Goal: Task Accomplishment & Management: Complete application form

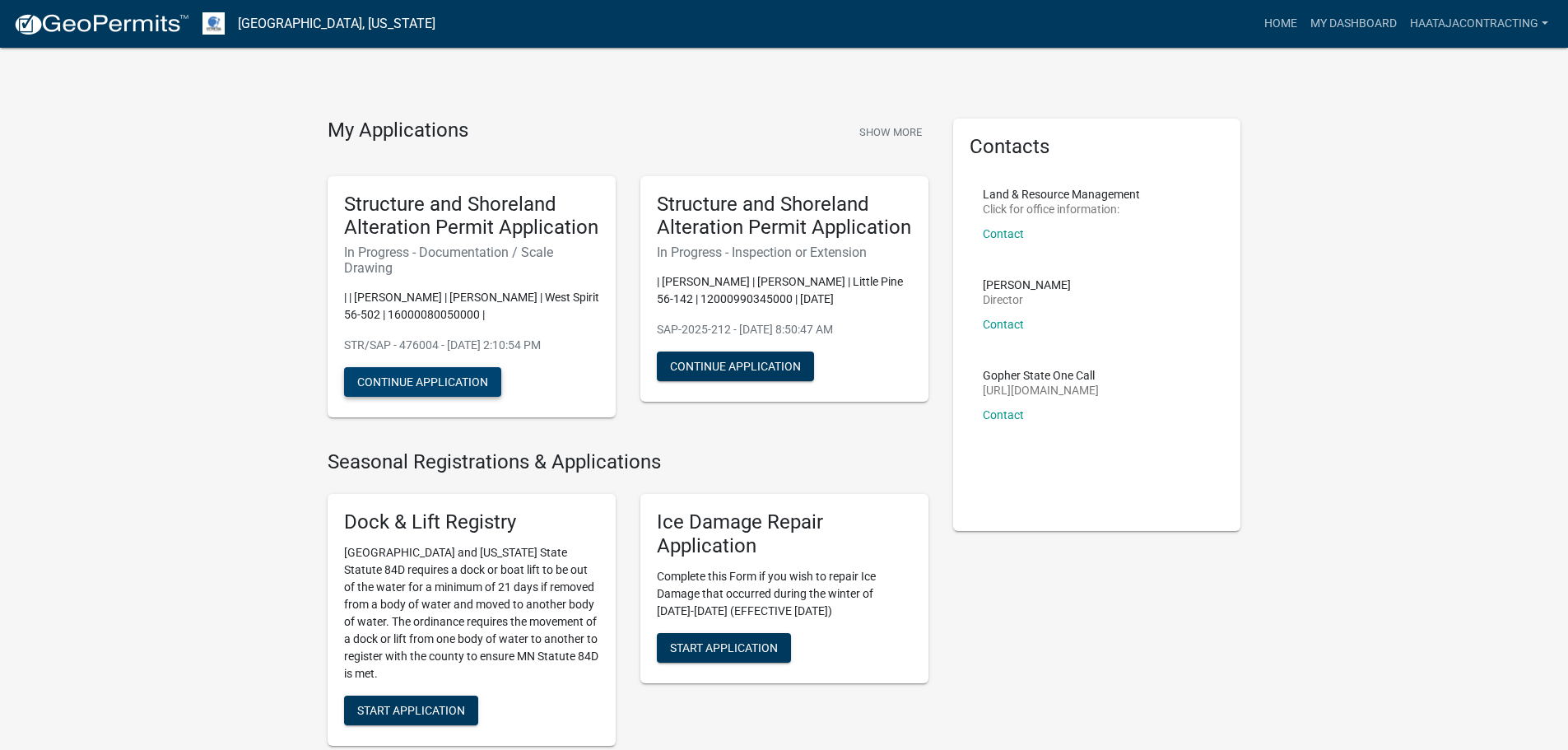
click at [481, 396] on button "Continue Application" at bounding box center [422, 381] width 157 height 29
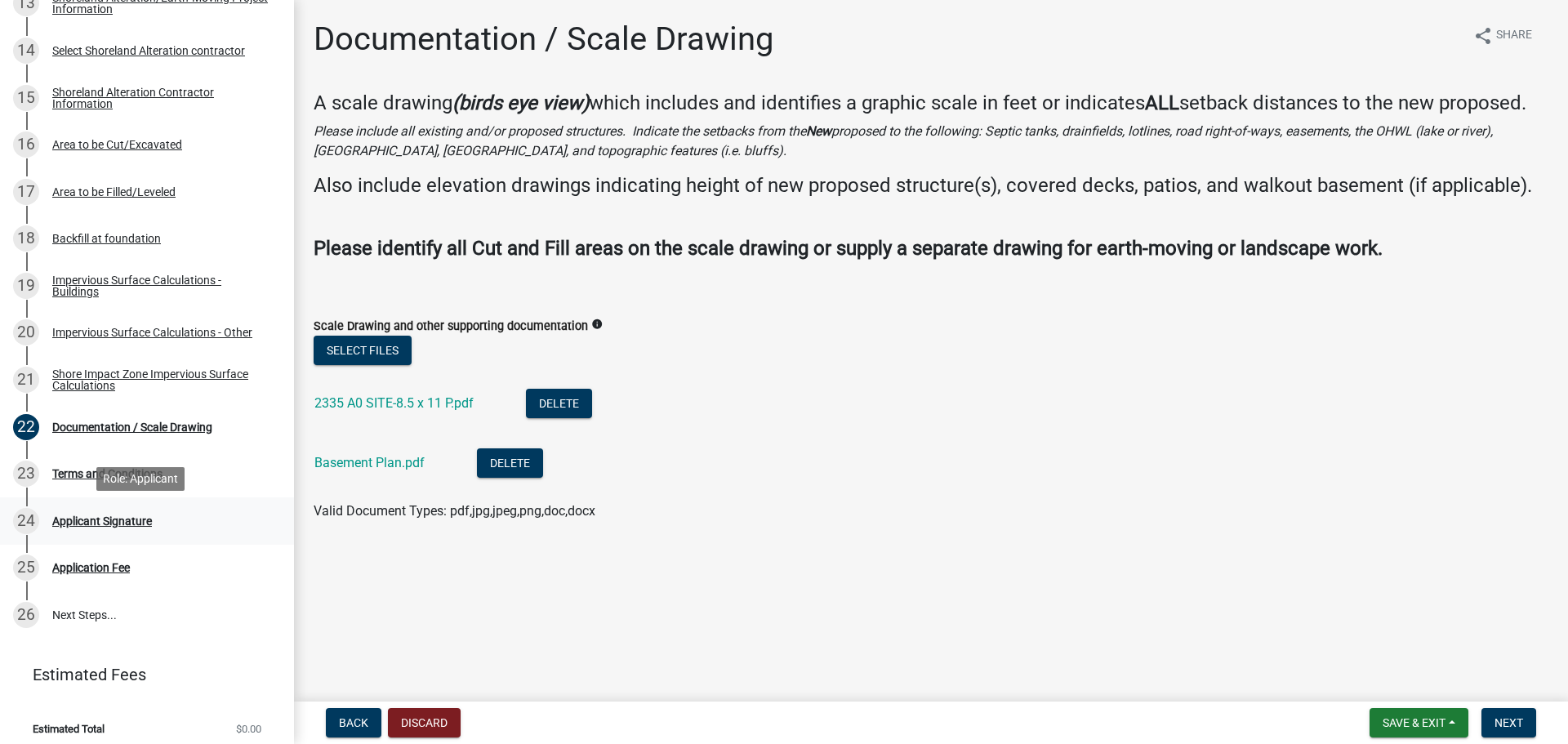
scroll to position [901, 0]
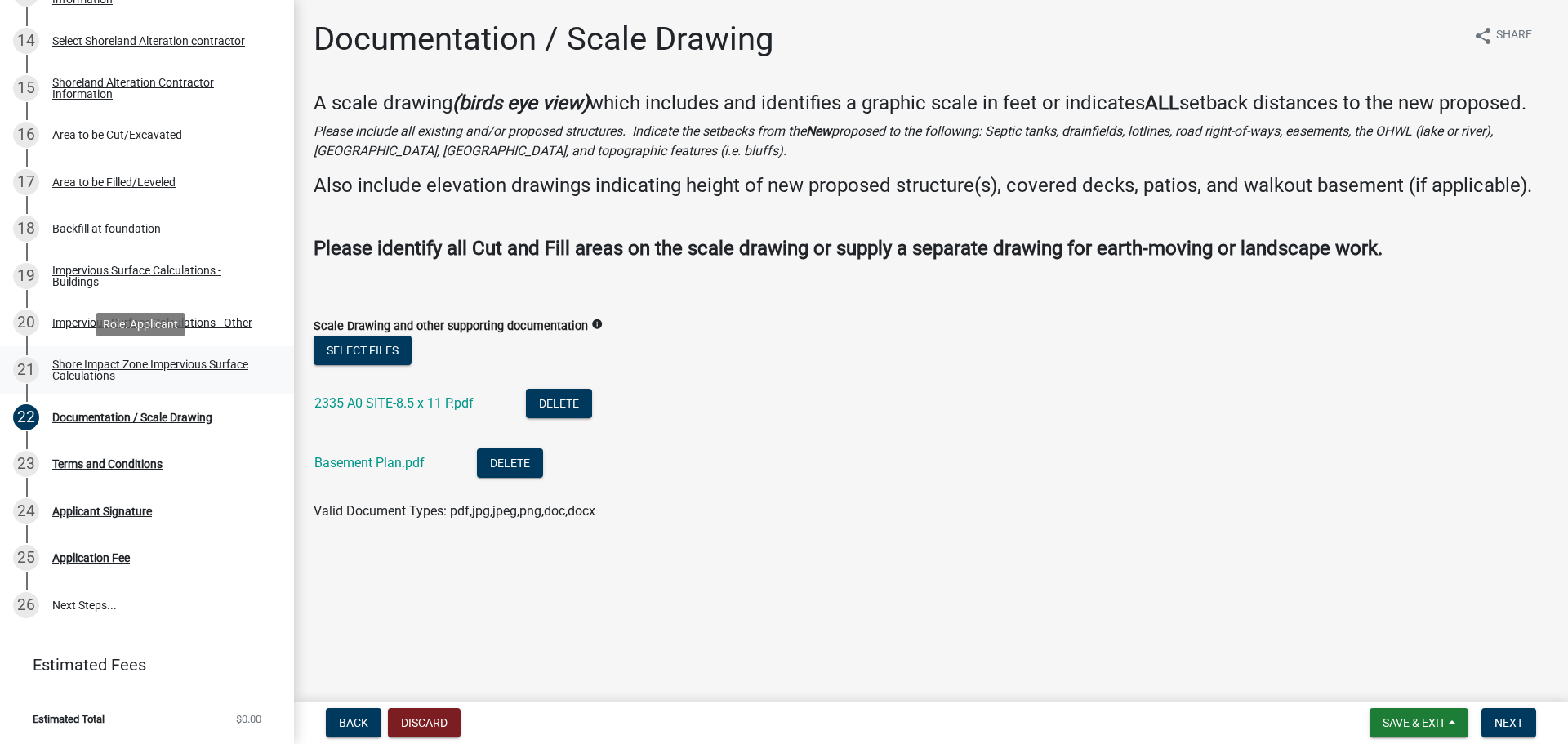
click at [147, 359] on div "Shore Impact Zone Impervious Surface Calculations" at bounding box center [159, 369] width 216 height 23
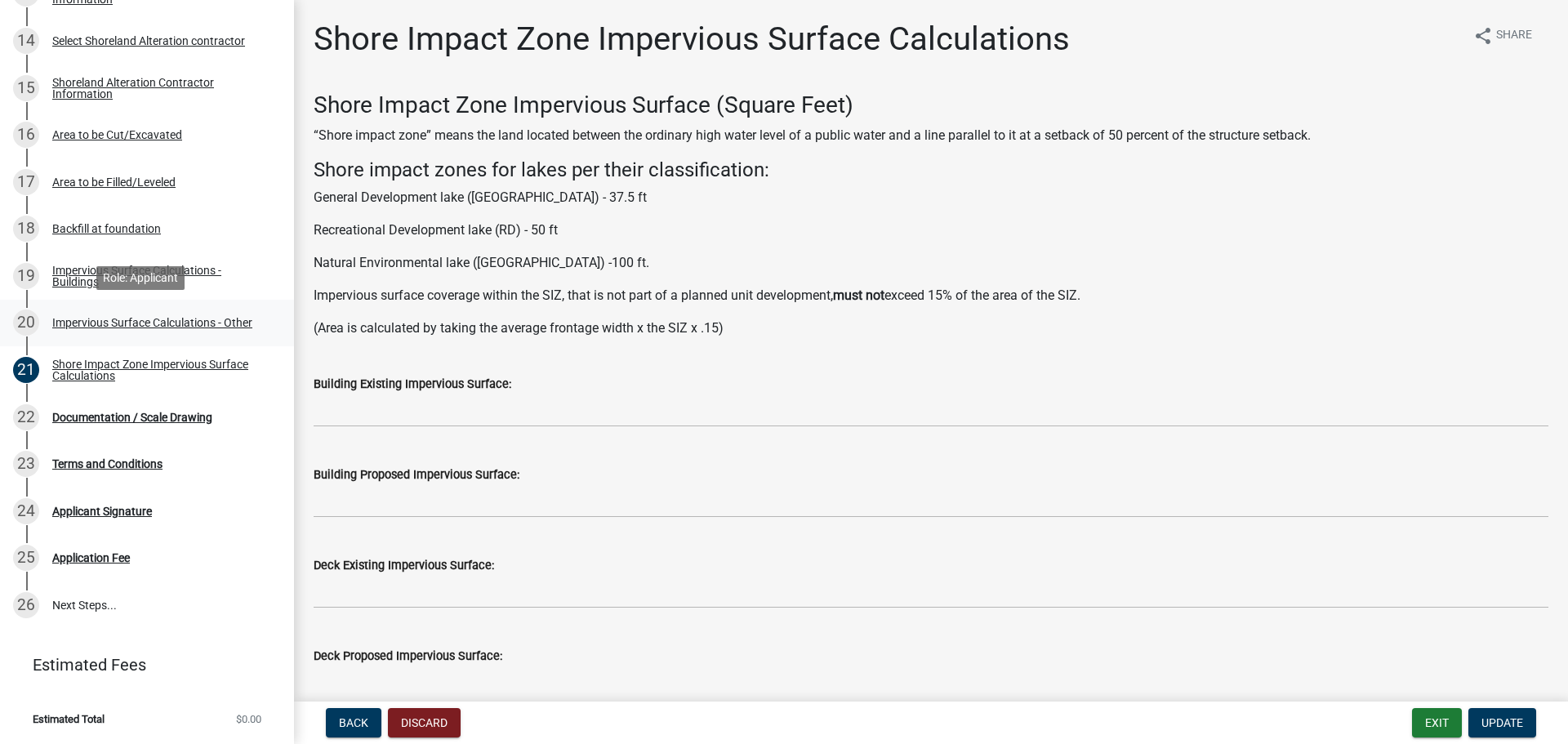
click at [153, 321] on div "Impervious Surface Calculations - Other" at bounding box center [151, 322] width 200 height 11
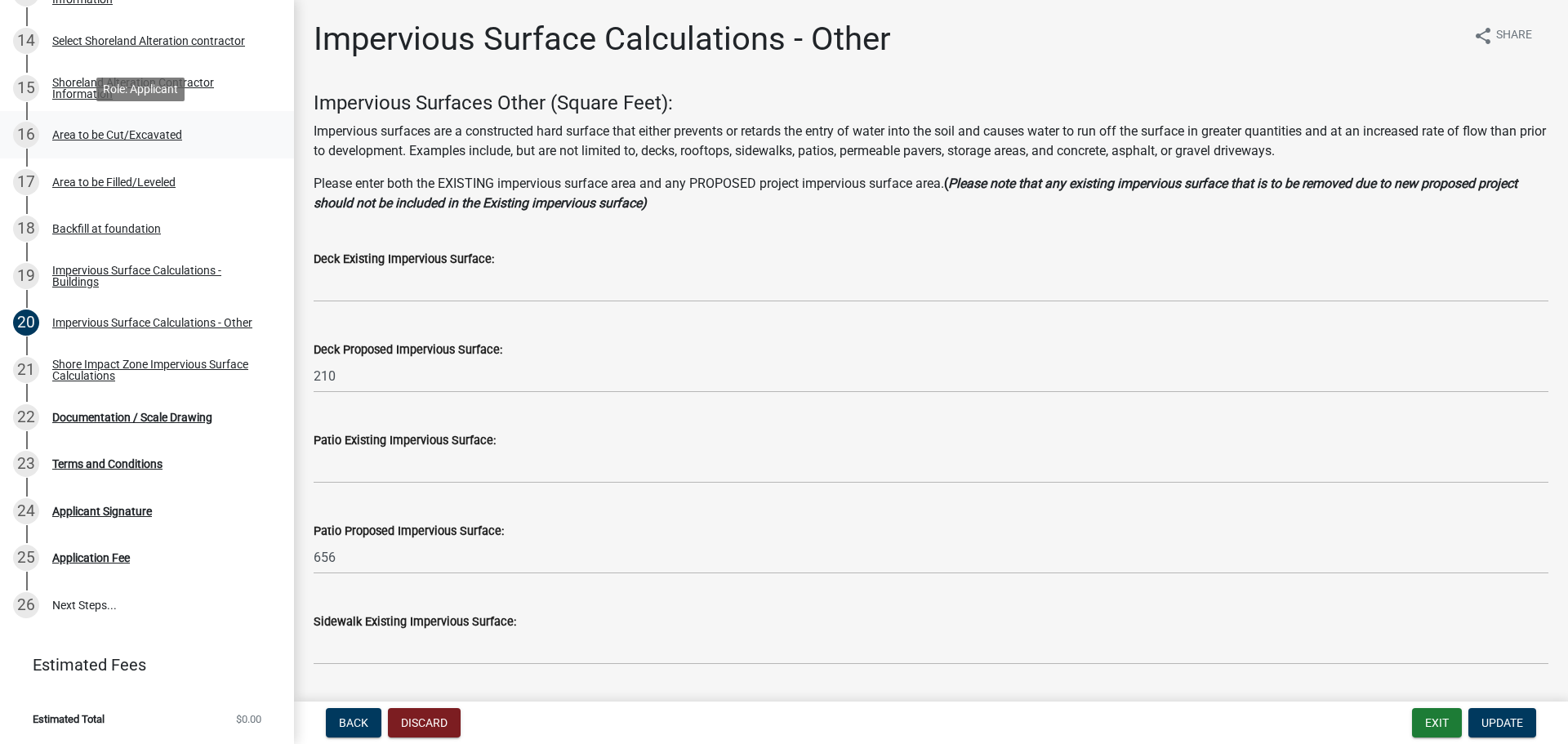
click at [144, 129] on div "Area to be Cut/Excavated" at bounding box center [117, 135] width 130 height 11
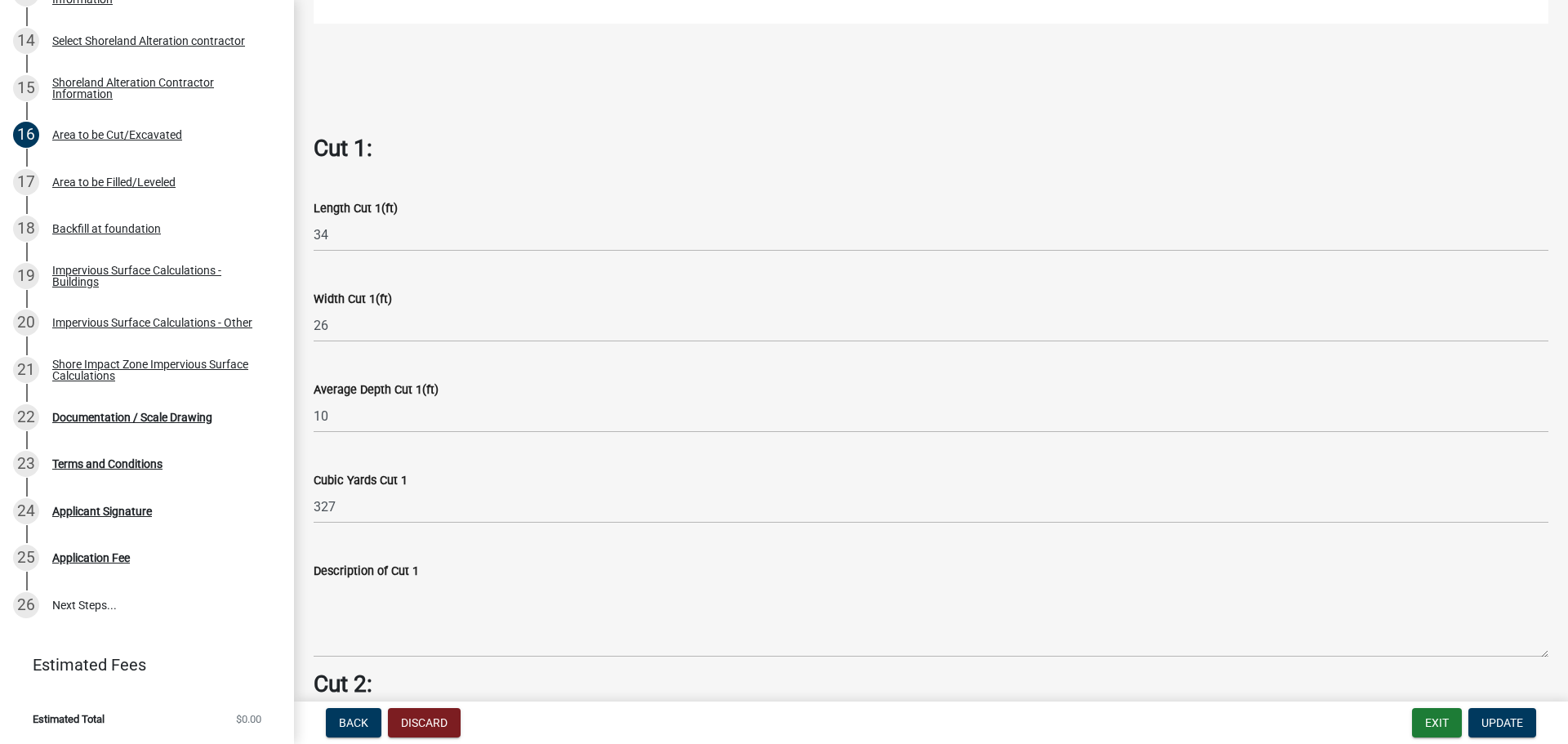
scroll to position [980, 0]
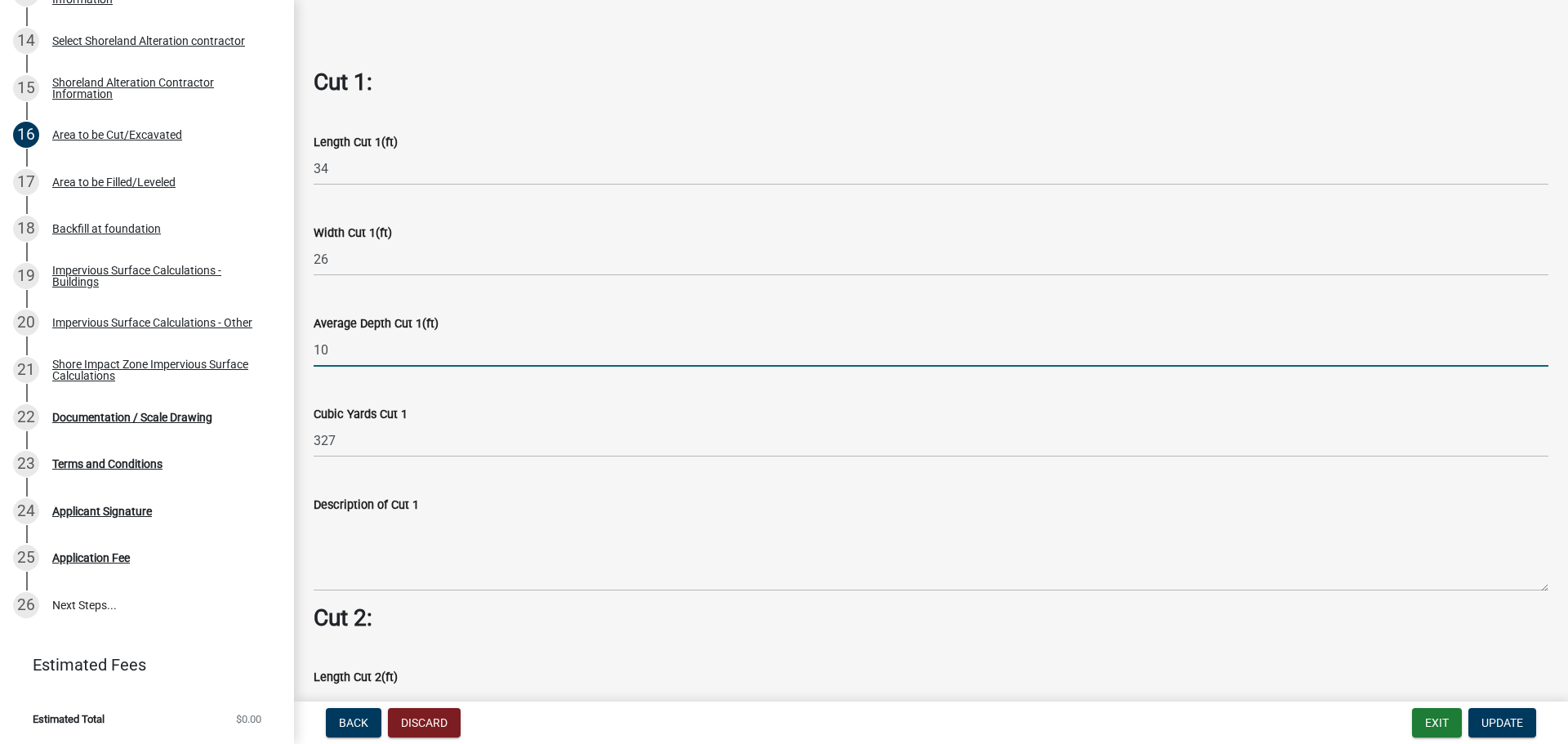
click at [353, 333] on input "10" at bounding box center [930, 350] width 1235 height 33
drag, startPoint x: 348, startPoint y: 343, endPoint x: 291, endPoint y: 334, distance: 57.7
click at [291, 334] on div "Structure and Shoreland Alteration Permit Application STR/SAP - 476004 View Sum…" at bounding box center [784, 372] width 1568 height 744
type input "8"
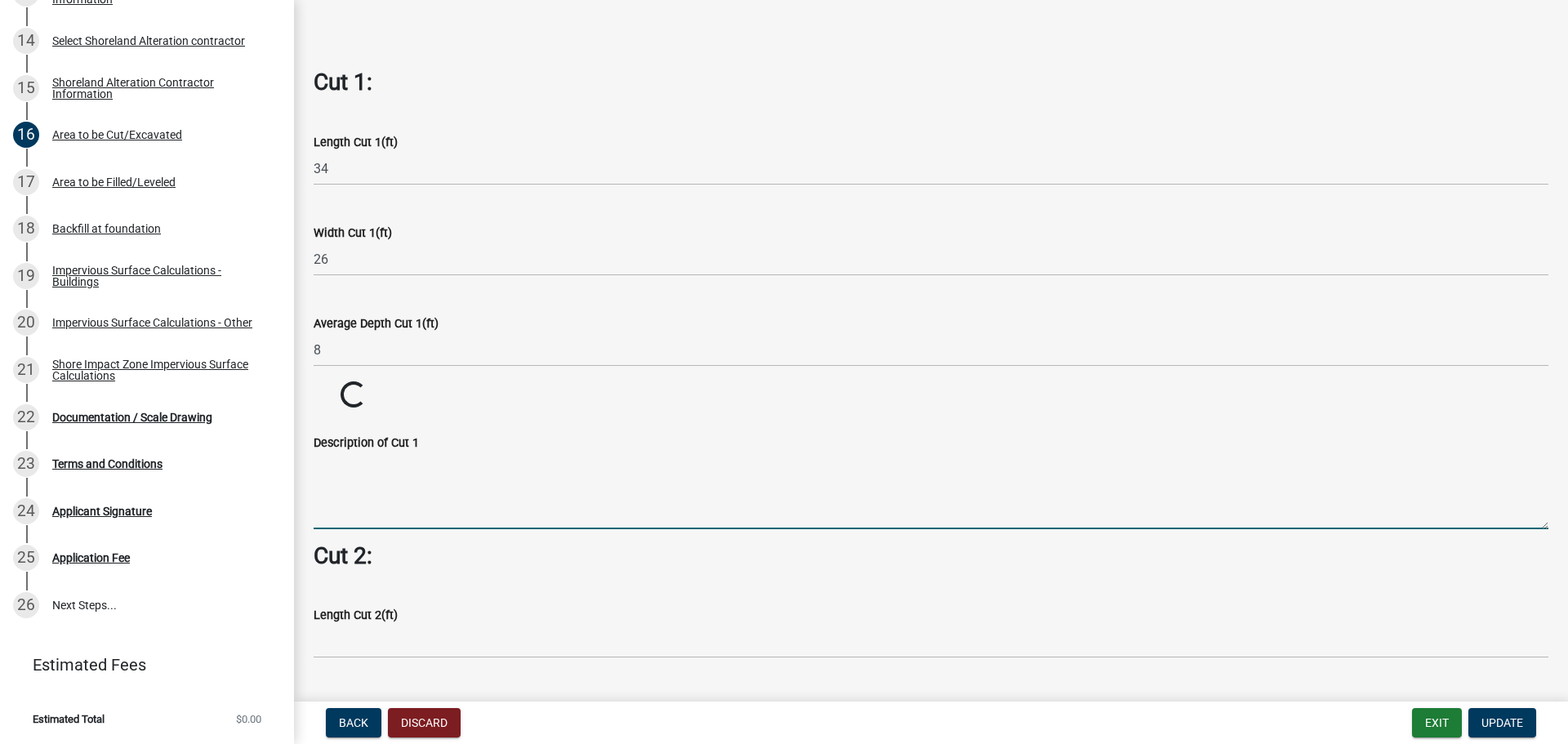
click at [506, 489] on form "Description of Cut 1" at bounding box center [930, 481] width 1235 height 97
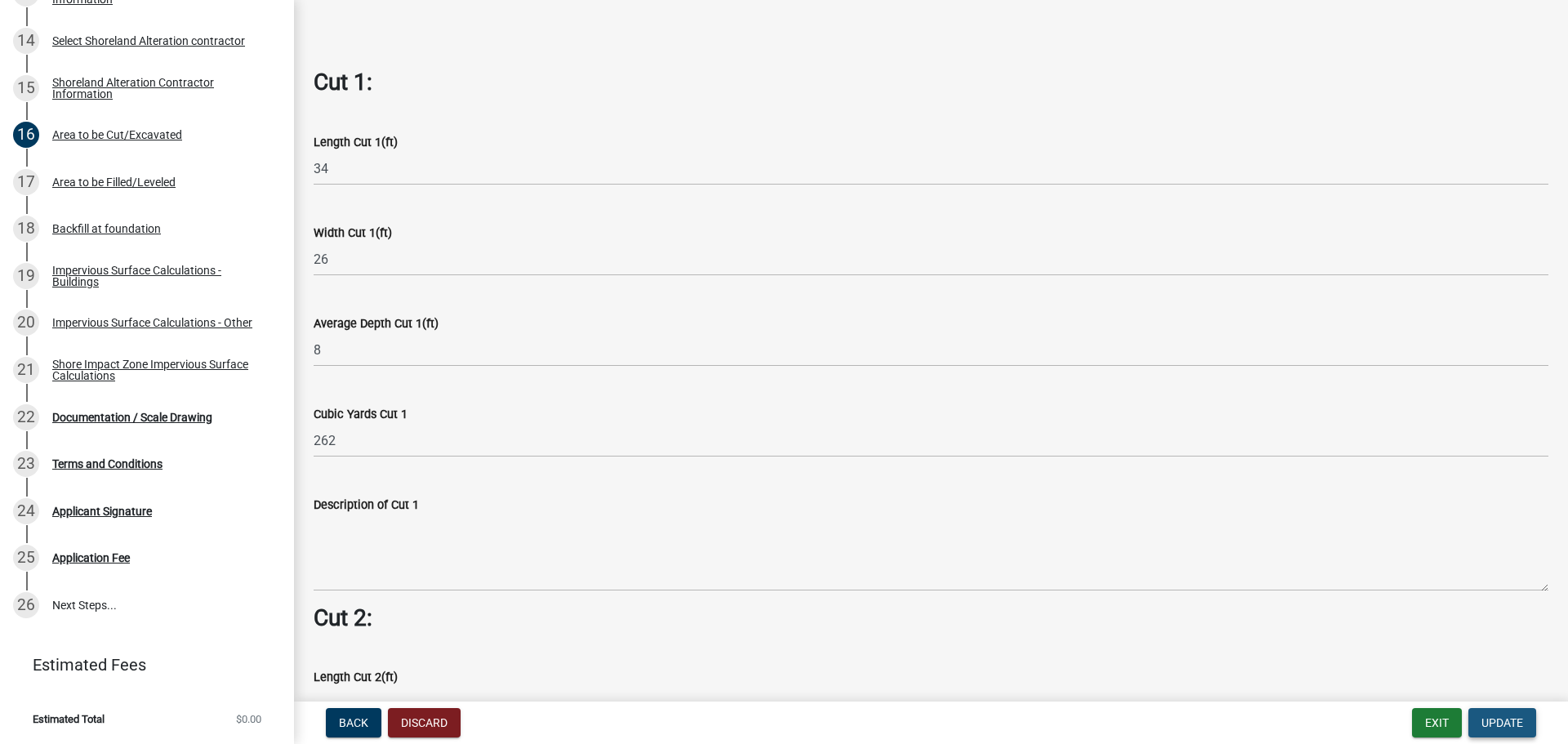
click at [1491, 718] on span "Update" at bounding box center [1502, 722] width 41 height 13
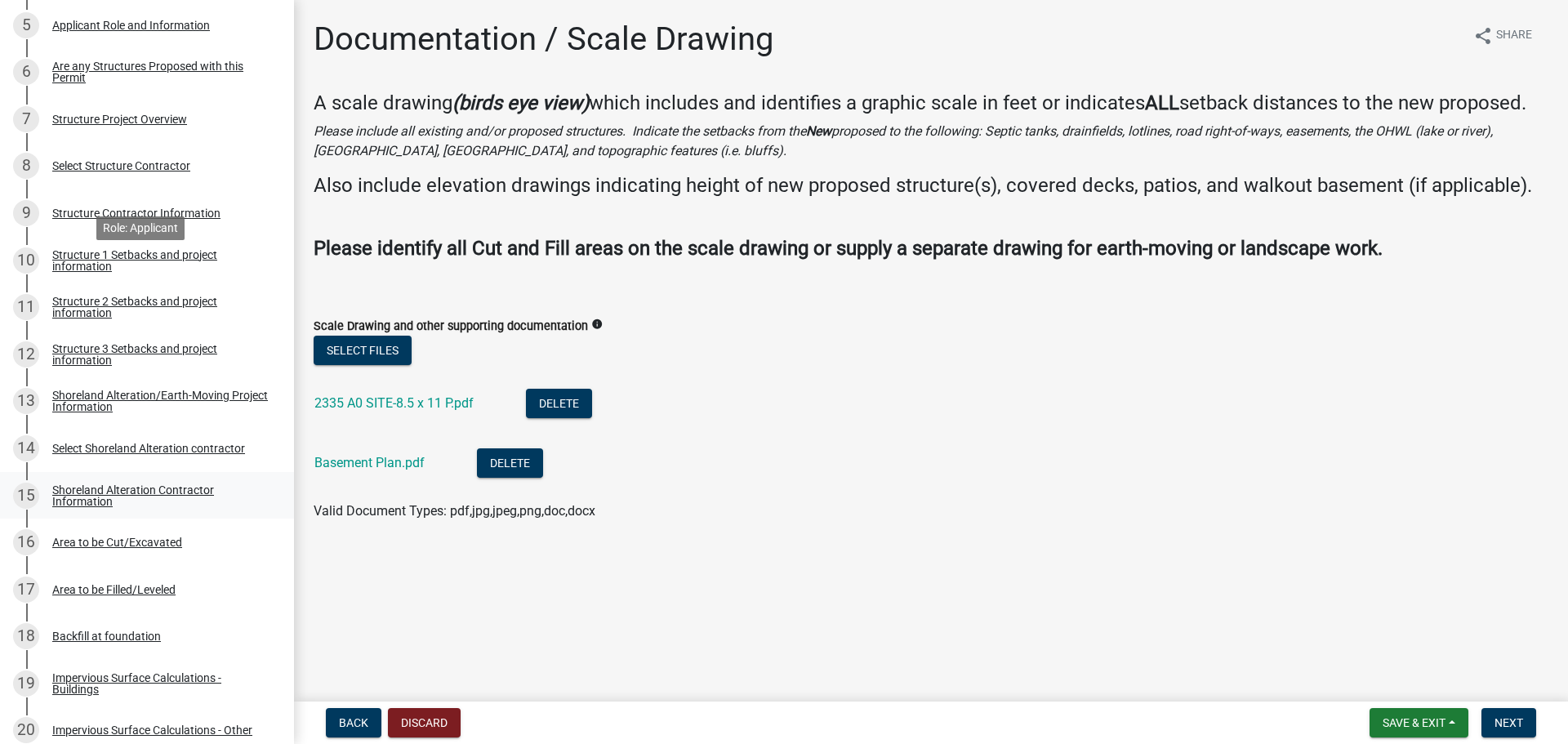
scroll to position [492, 0]
click at [160, 120] on div "Structure Project Overview" at bounding box center [119, 120] width 135 height 11
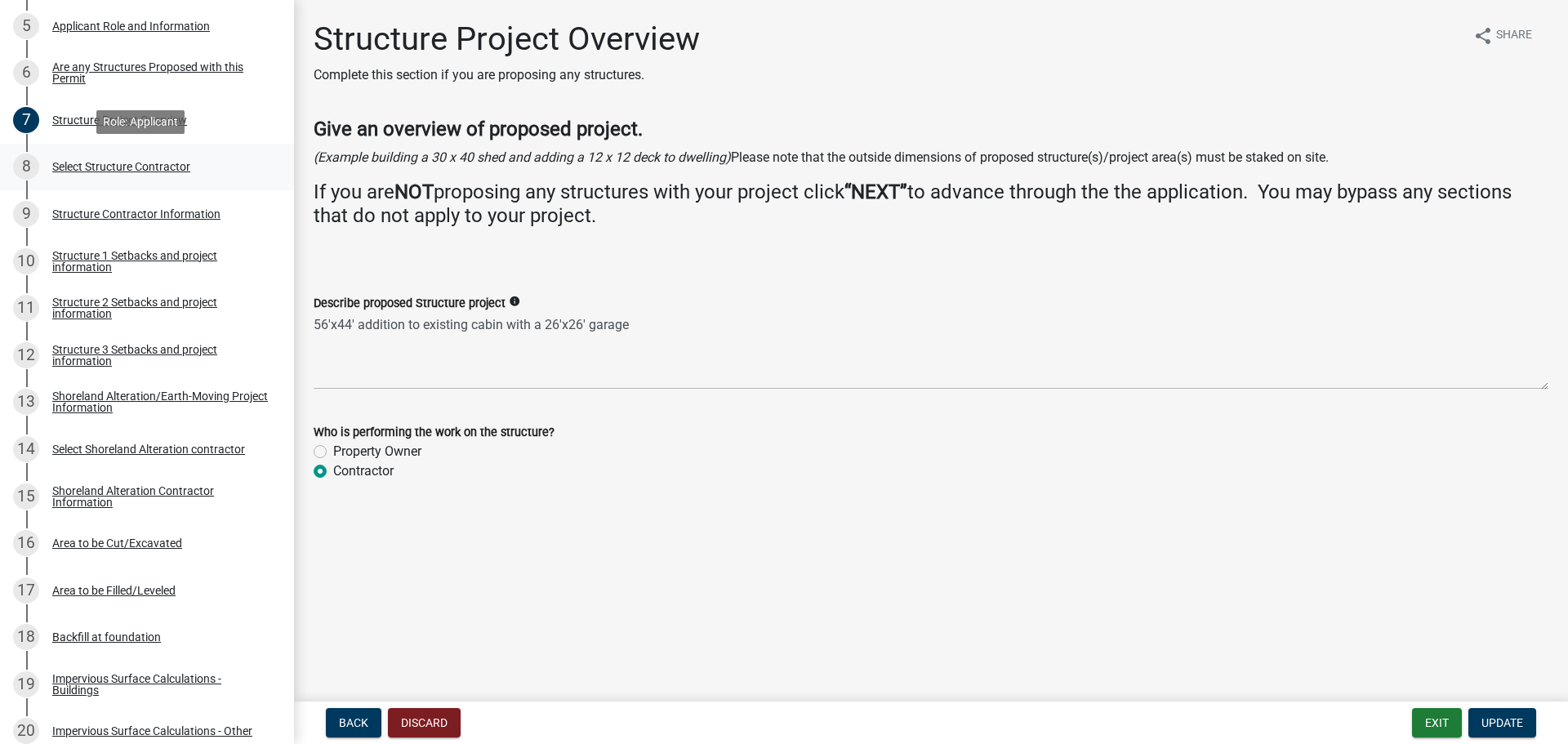
click at [172, 166] on div "Select Structure Contractor" at bounding box center [121, 166] width 138 height 11
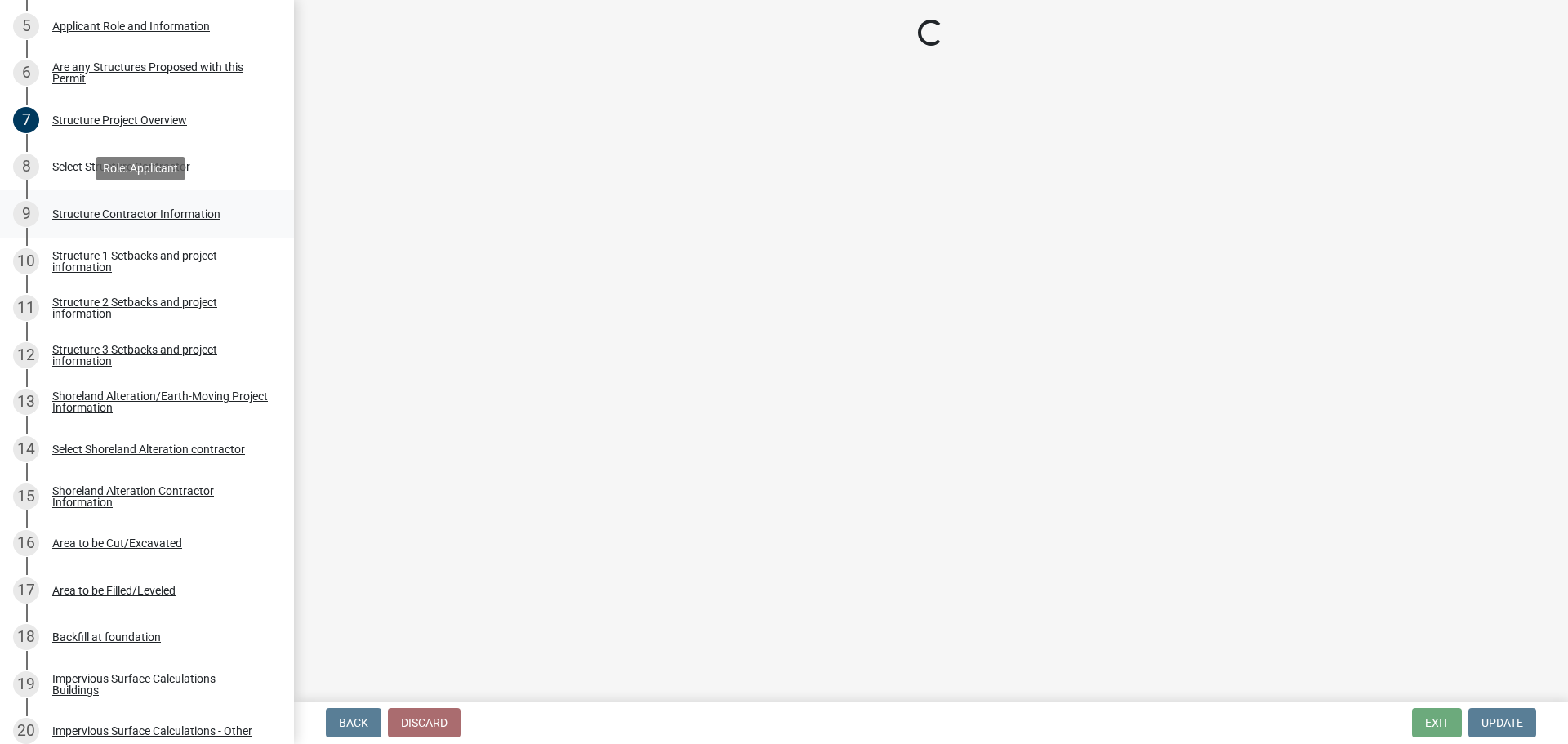
click at [180, 209] on div "Structure Contractor Information" at bounding box center [136, 214] width 168 height 11
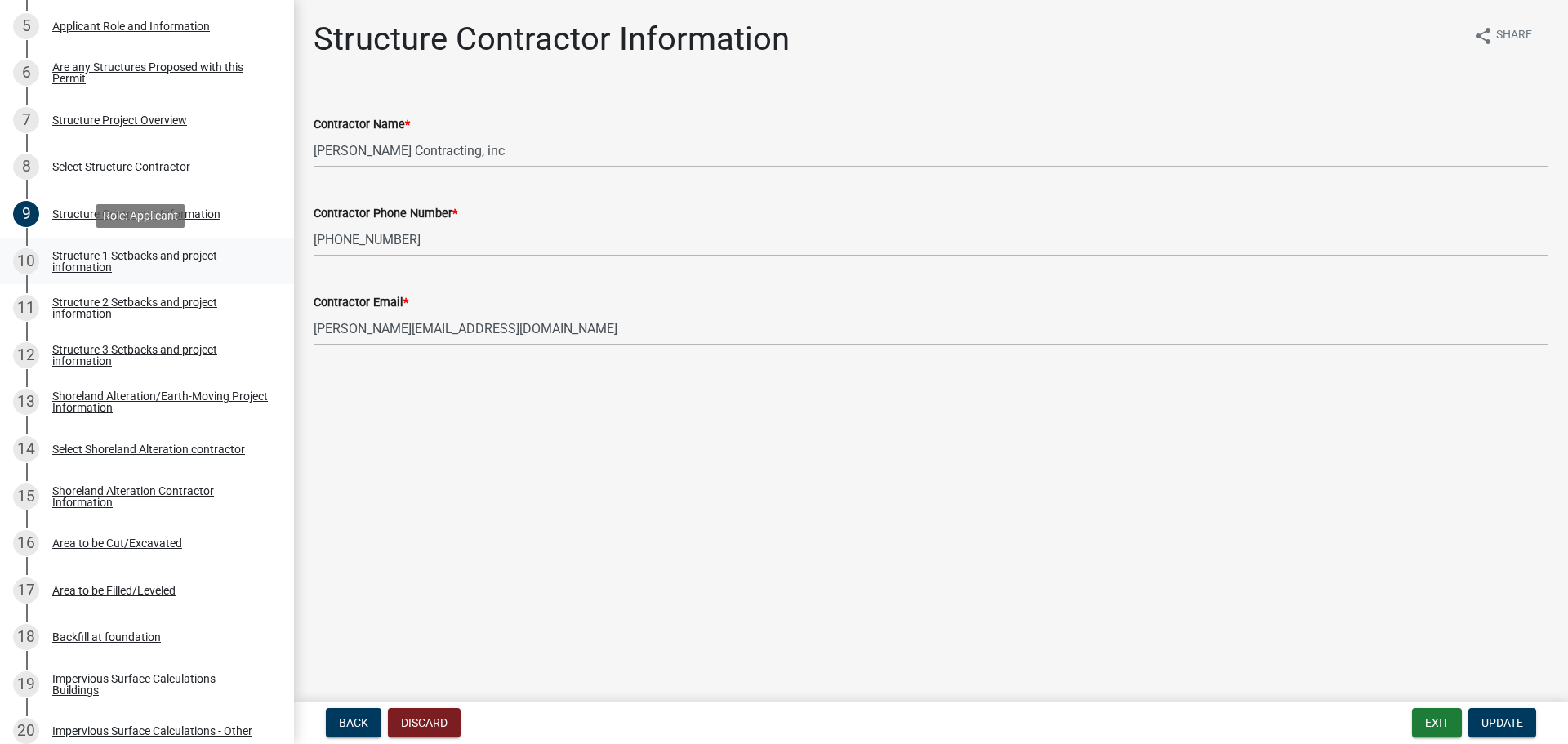
click at [177, 254] on div "Structure 1 Setbacks and project information" at bounding box center [159, 261] width 216 height 23
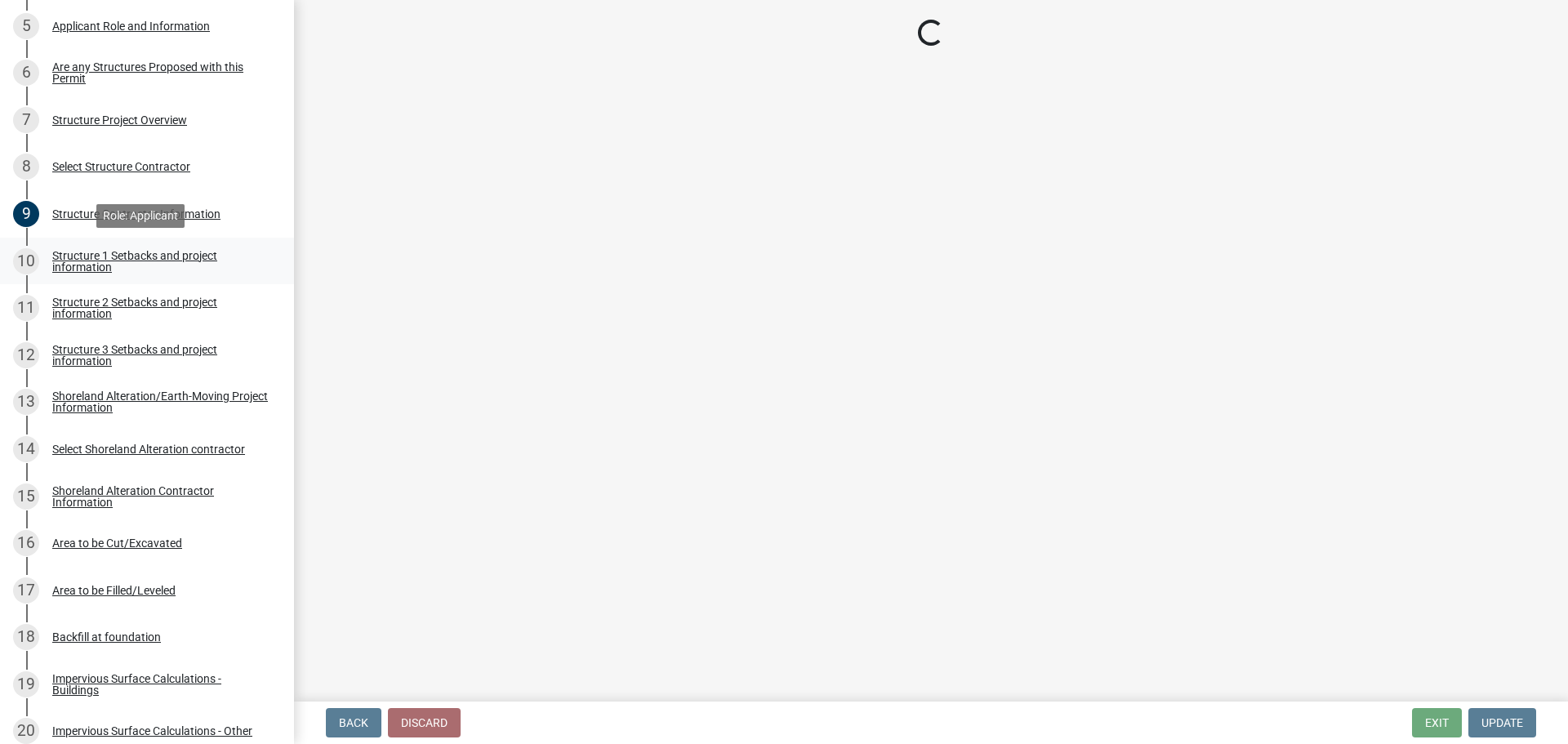
select select "c185e313-3403-4239-bd61-bb563c58a77a"
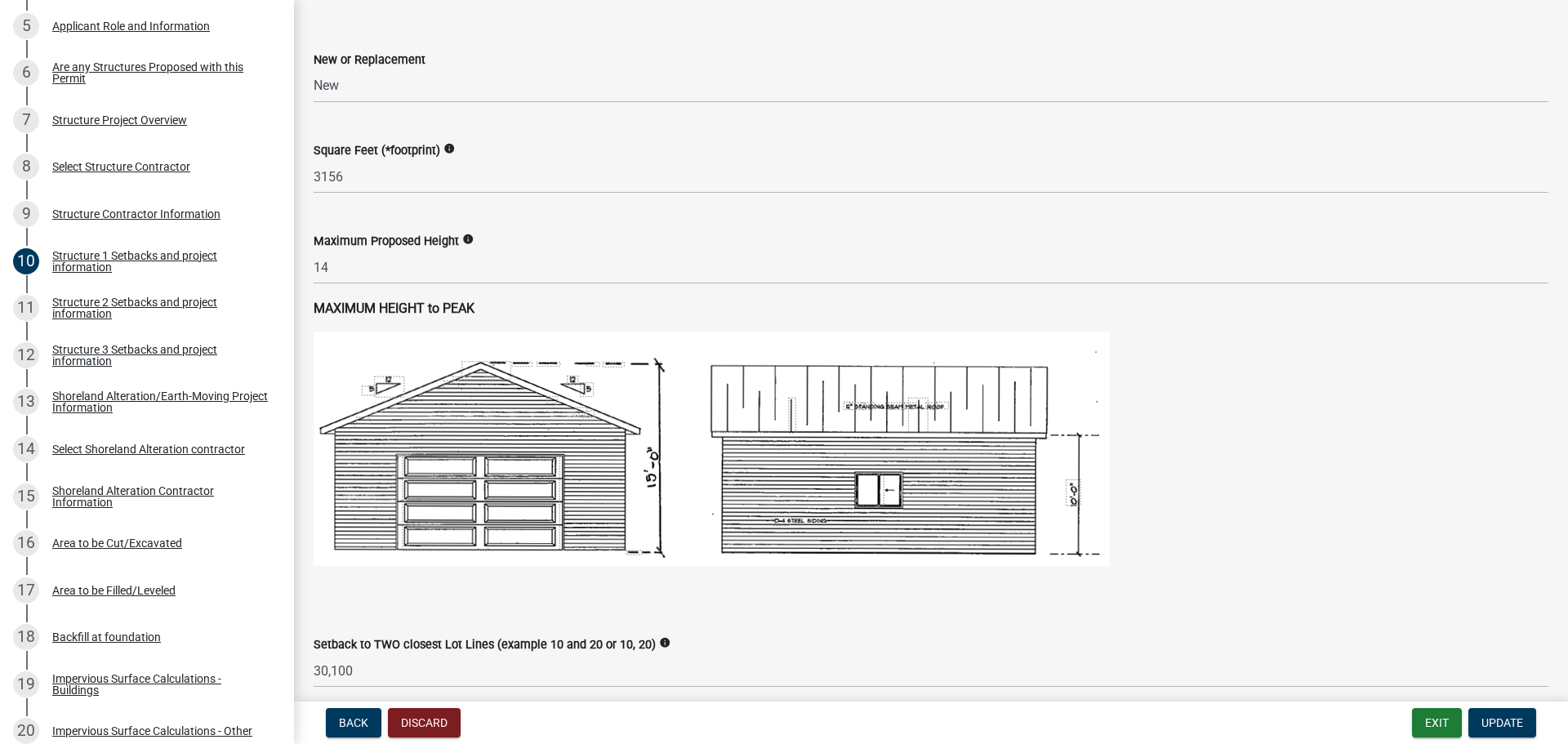
scroll to position [734, 0]
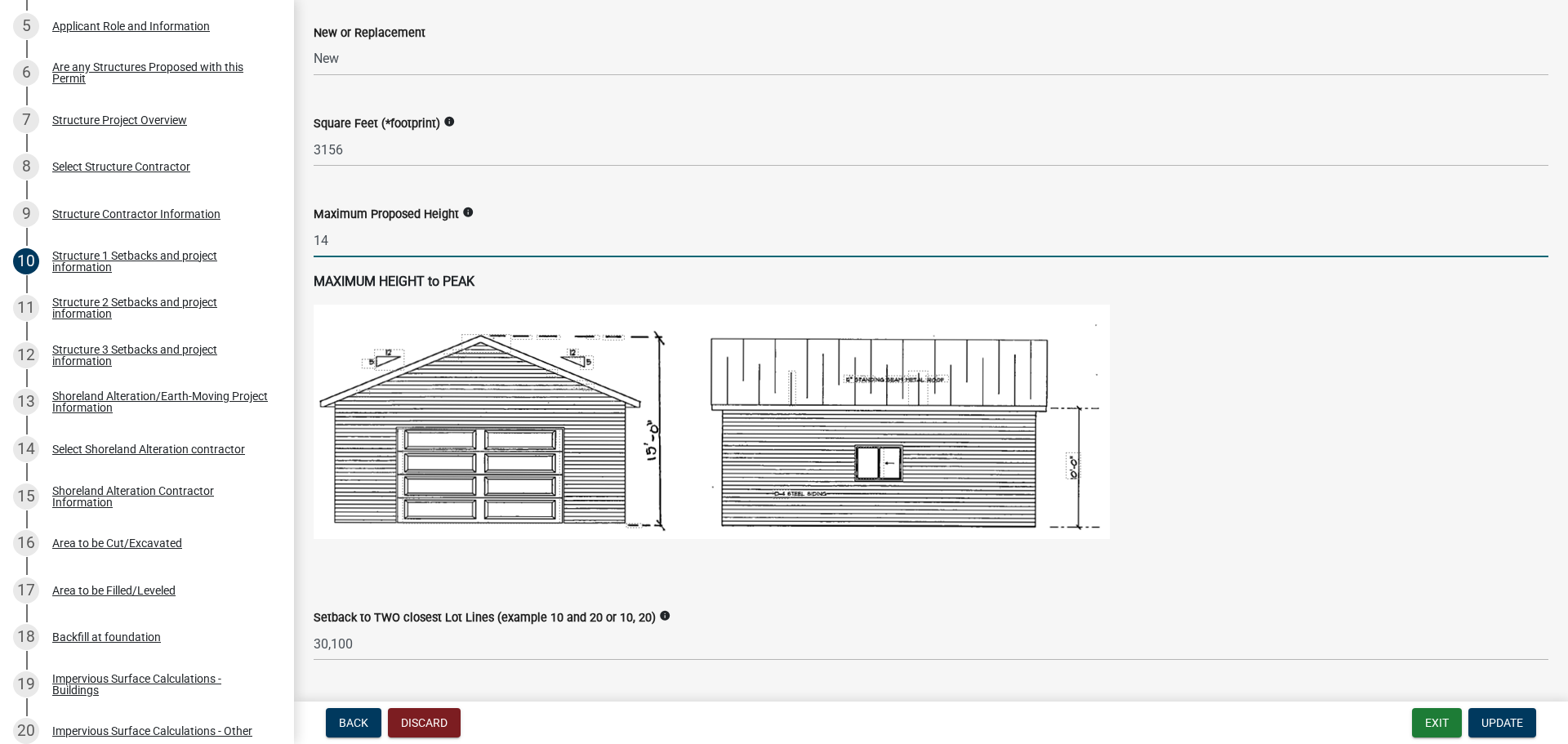
click at [373, 244] on input "14" at bounding box center [930, 240] width 1235 height 33
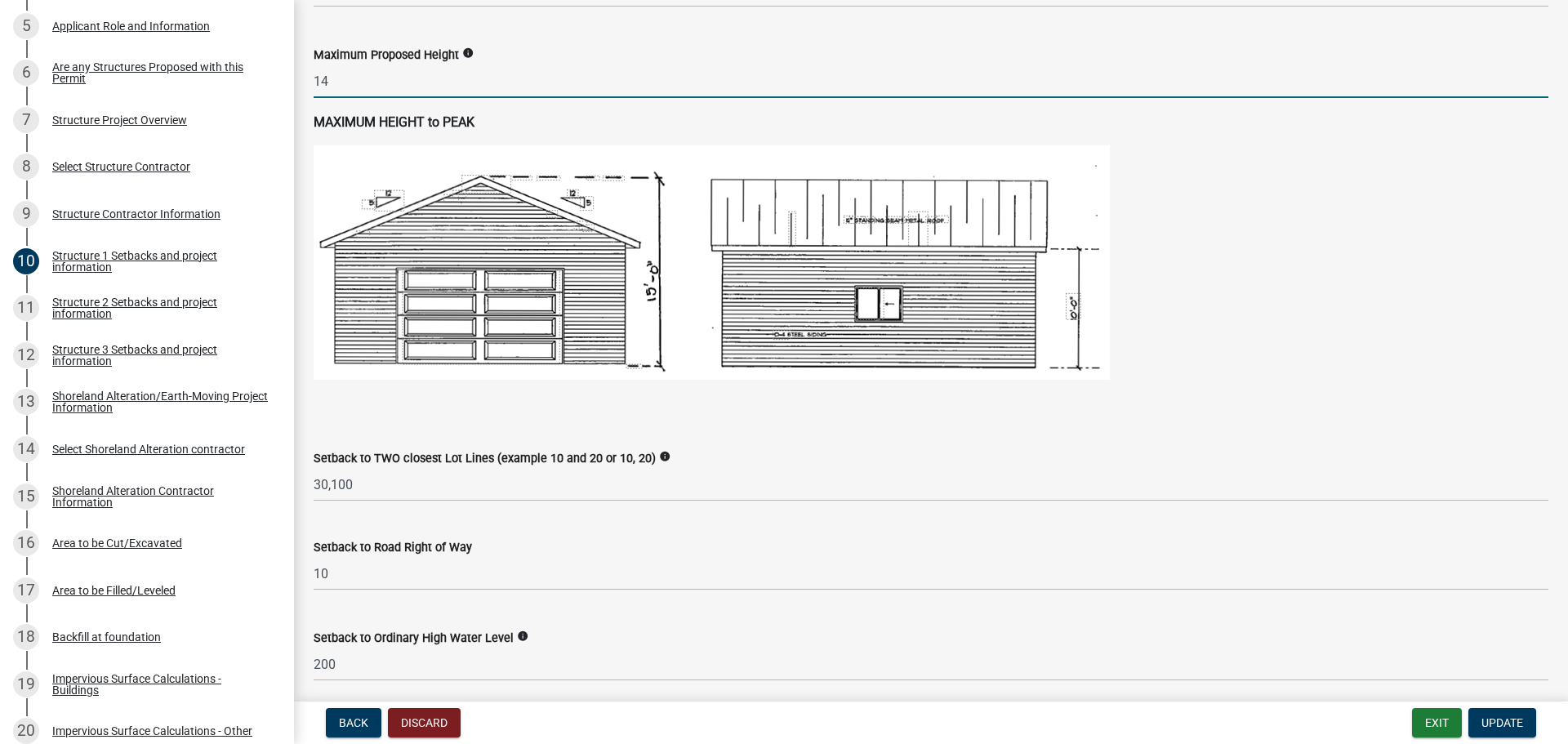
scroll to position [980, 0]
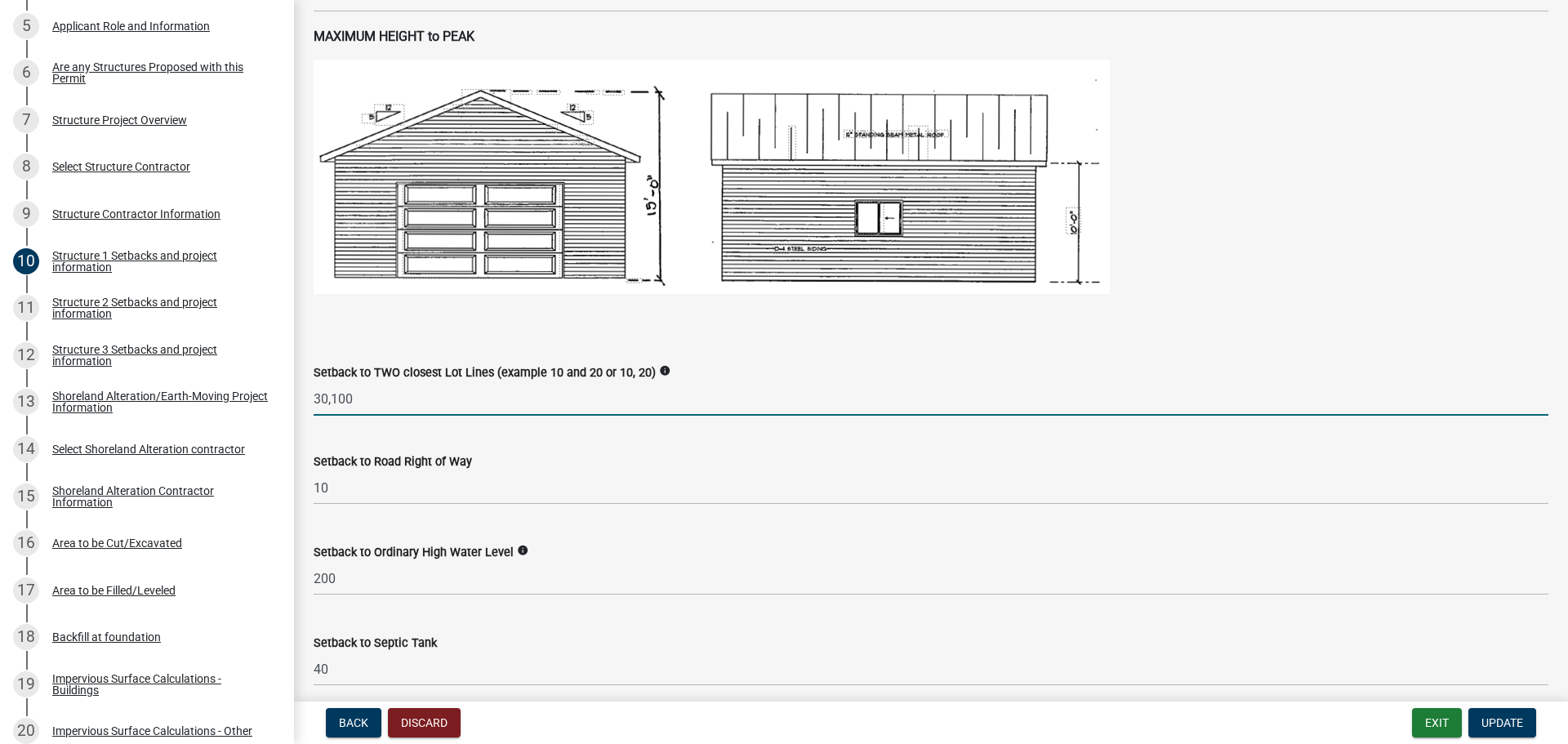
drag, startPoint x: 326, startPoint y: 396, endPoint x: 314, endPoint y: 397, distance: 12.0
click at [314, 397] on input "30,100" at bounding box center [930, 398] width 1235 height 33
drag, startPoint x: 359, startPoint y: 401, endPoint x: 288, endPoint y: 403, distance: 71.0
click at [288, 403] on div "Structure and Shoreland Alteration Permit Application STR/SAP - 476004 View Sum…" at bounding box center [784, 372] width 1568 height 744
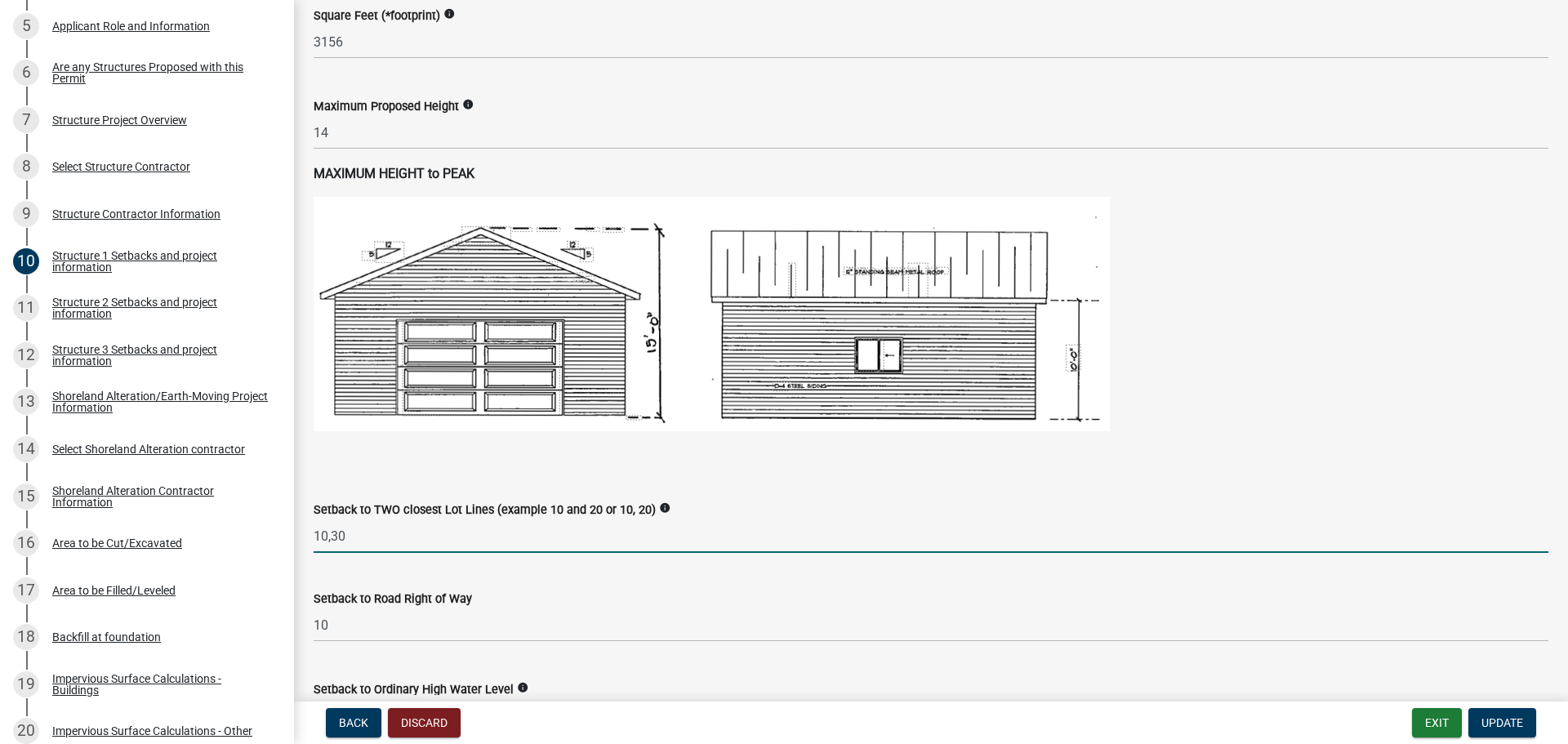
scroll to position [816, 0]
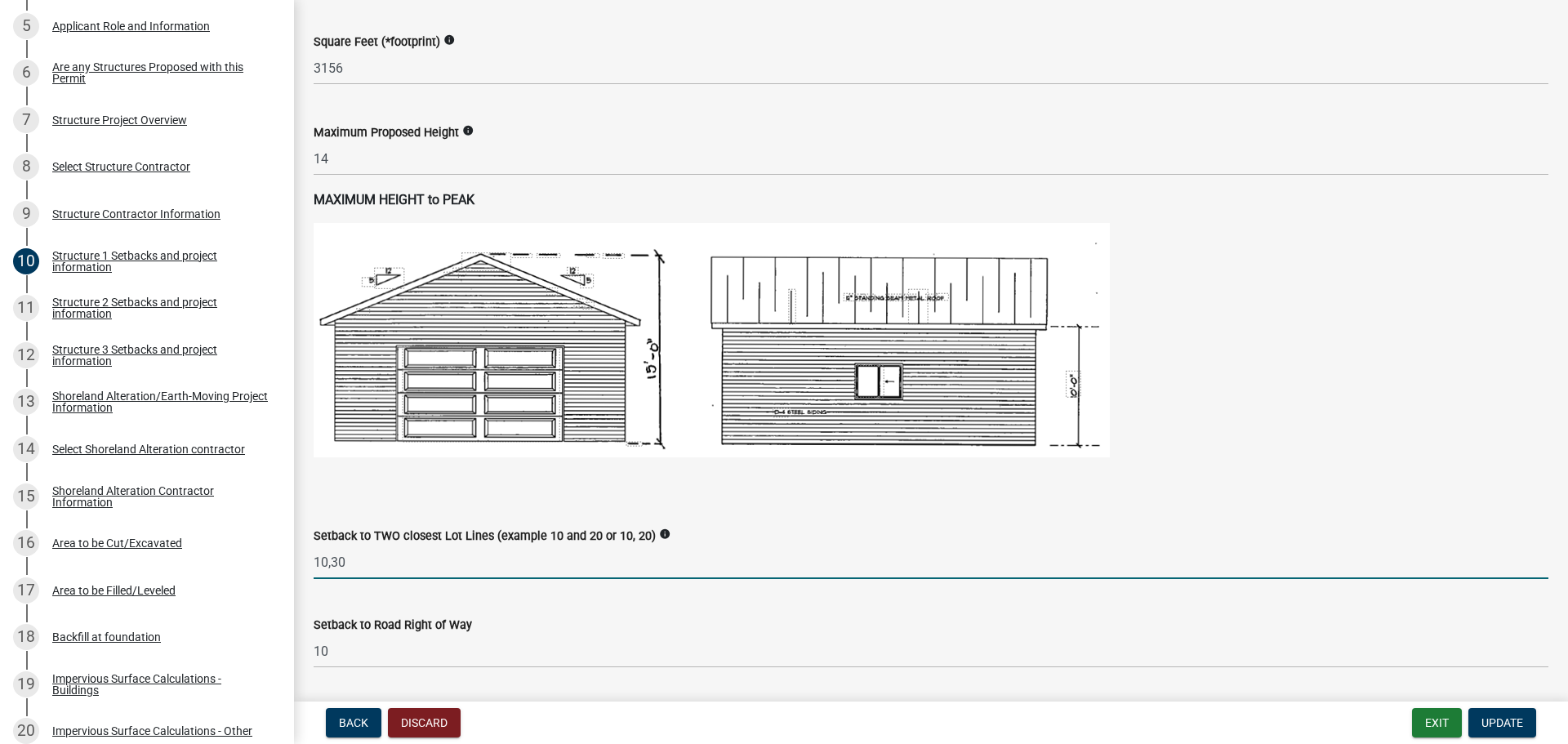
type input "10,30"
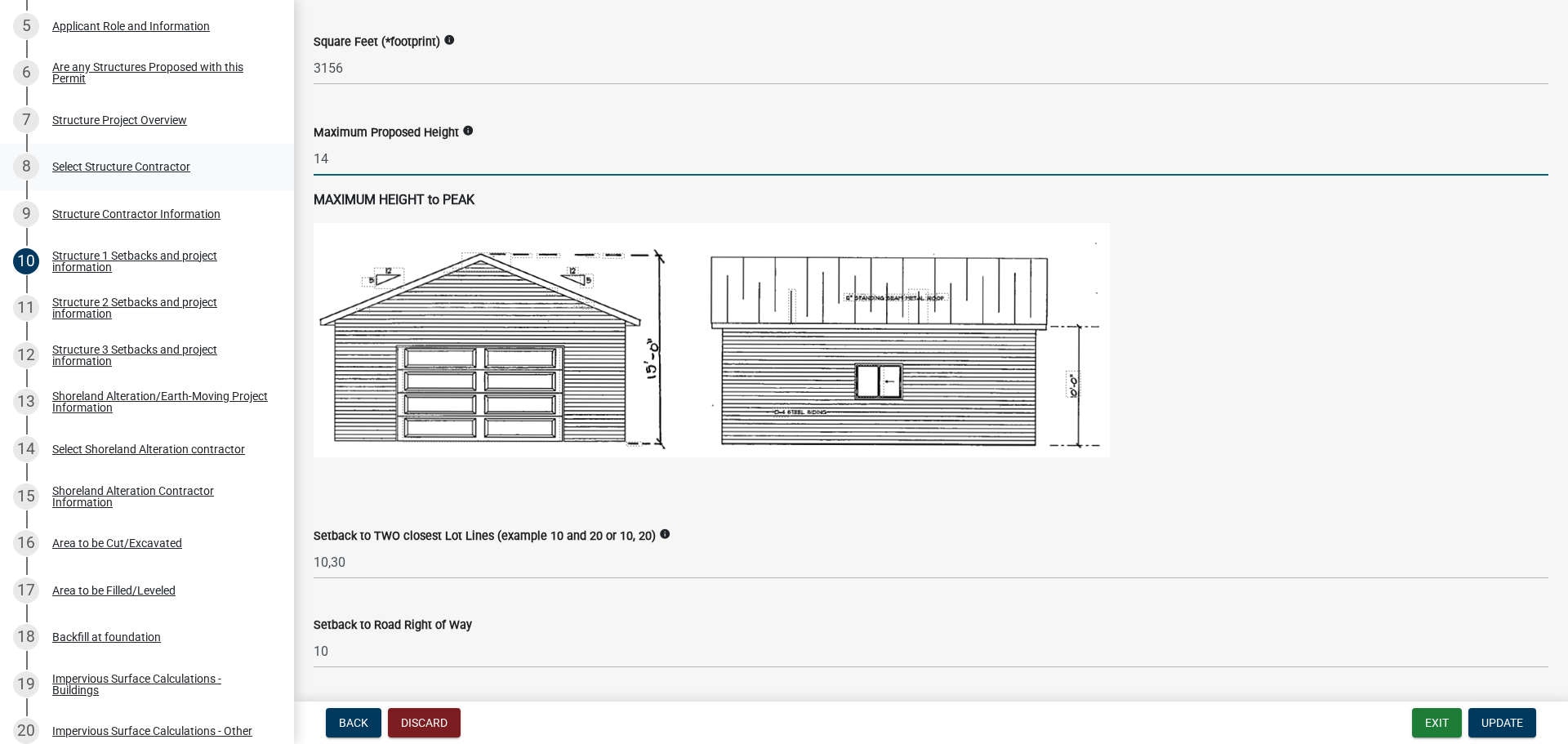
drag, startPoint x: 337, startPoint y: 158, endPoint x: 267, endPoint y: 163, distance: 70.2
click at [267, 163] on div "Structure and Shoreland Alteration Permit Application STR/SAP - 476004 View Sum…" at bounding box center [784, 372] width 1568 height 744
click at [624, 142] on input "17" at bounding box center [930, 158] width 1235 height 33
type input "17"
click at [465, 133] on icon "info" at bounding box center [467, 130] width 11 height 11
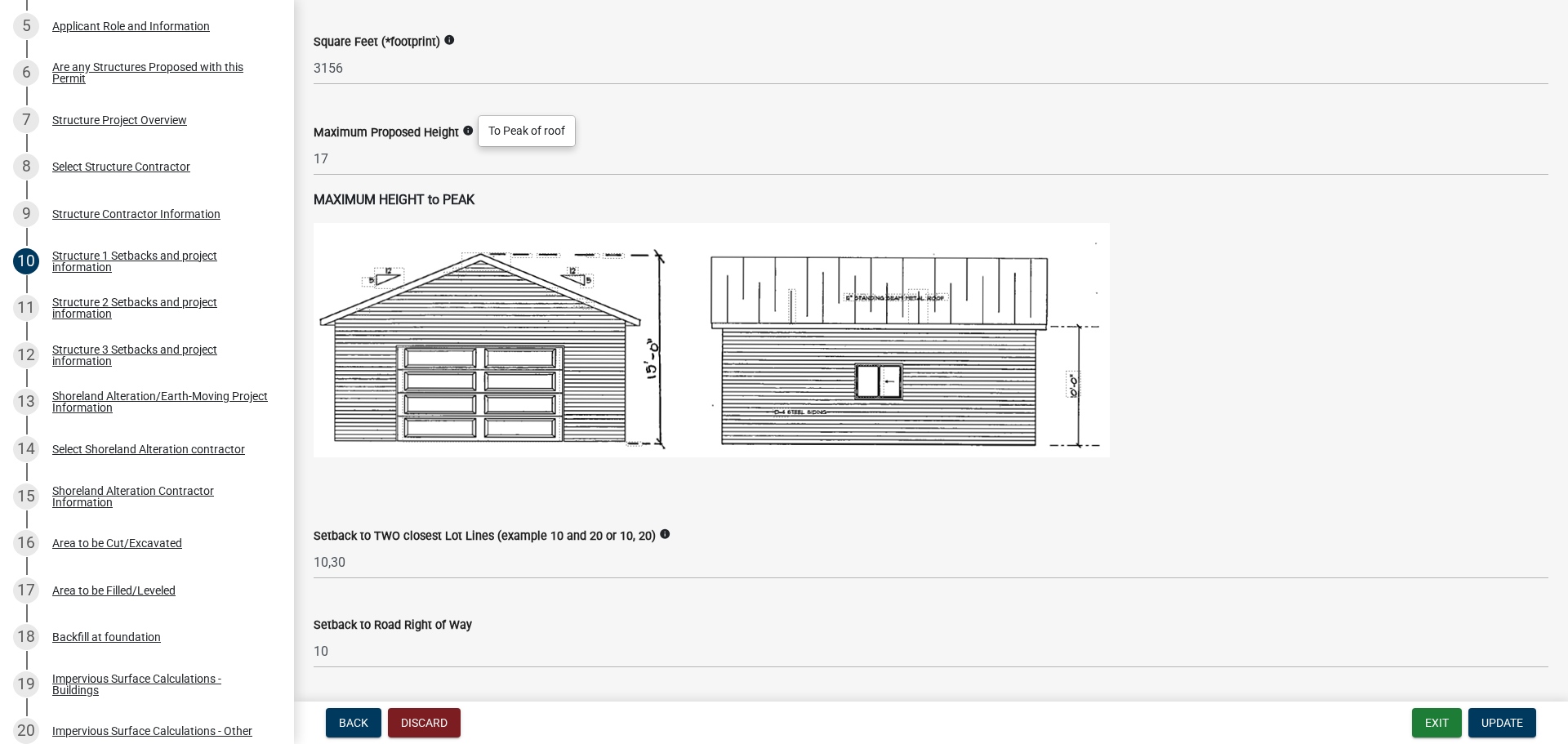
click at [622, 186] on wm-data-entity-input "Maximum Proposed Height info 17" at bounding box center [930, 144] width 1235 height 91
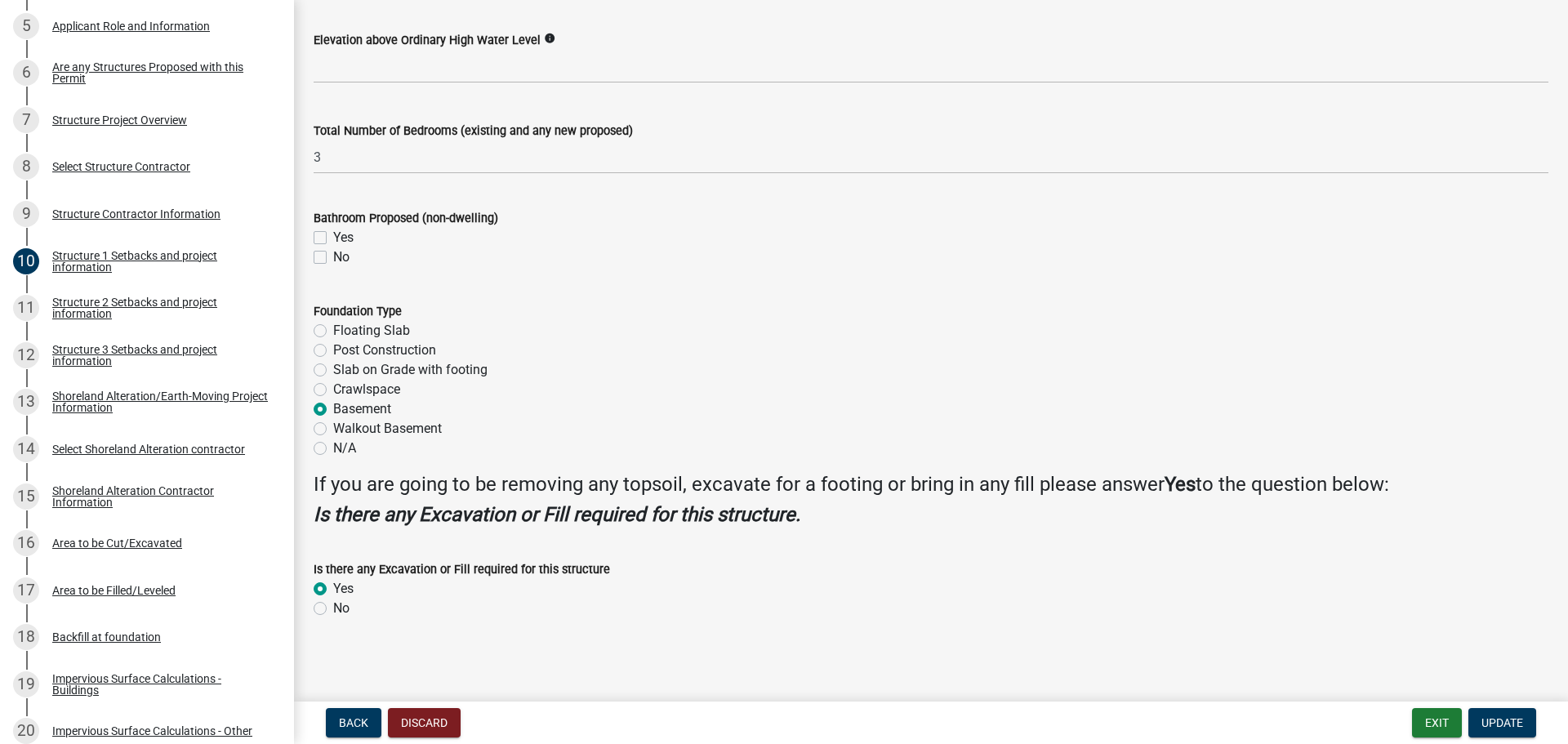
scroll to position [1850, 0]
click at [1499, 731] on button "Update" at bounding box center [1502, 722] width 68 height 29
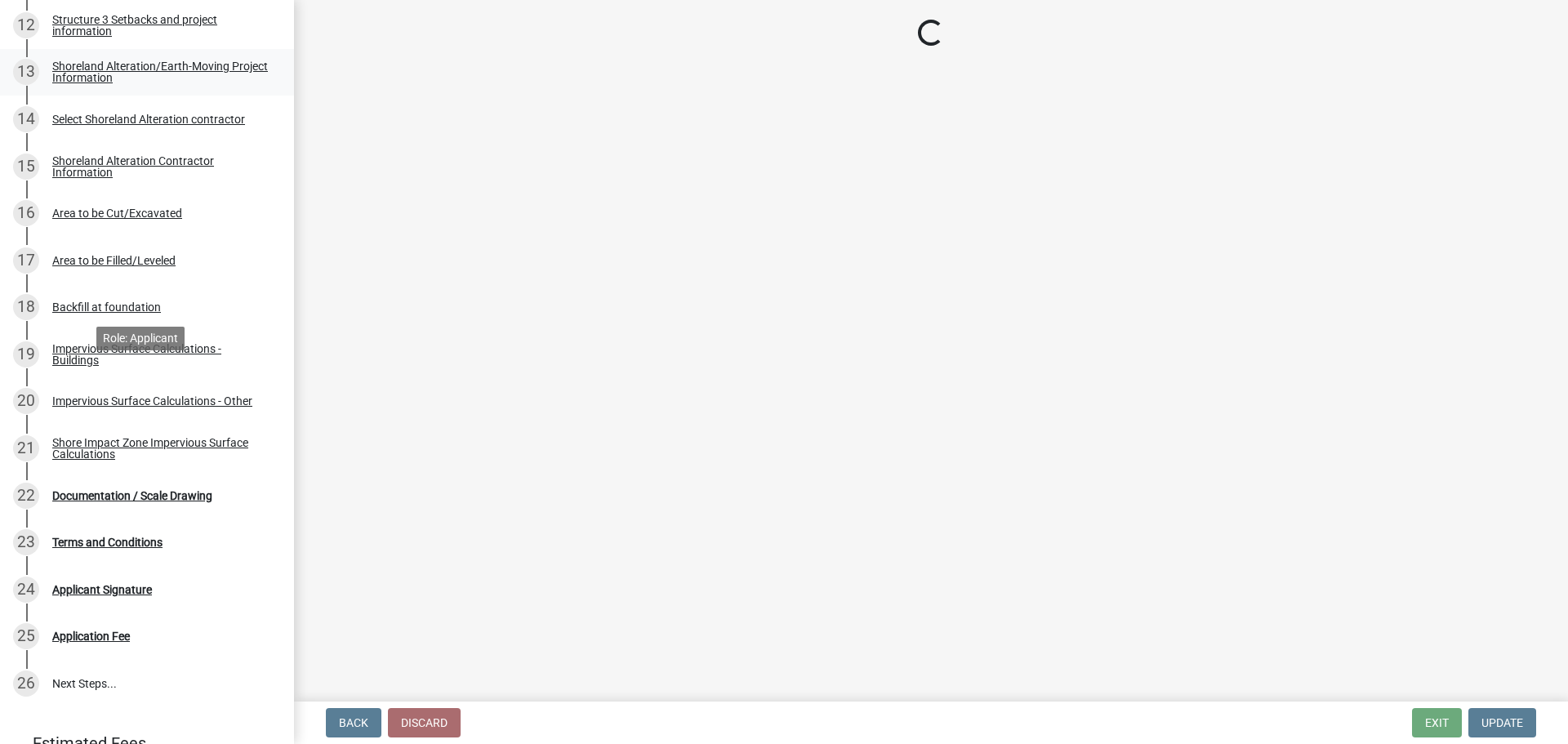
scroll to position [901, 0]
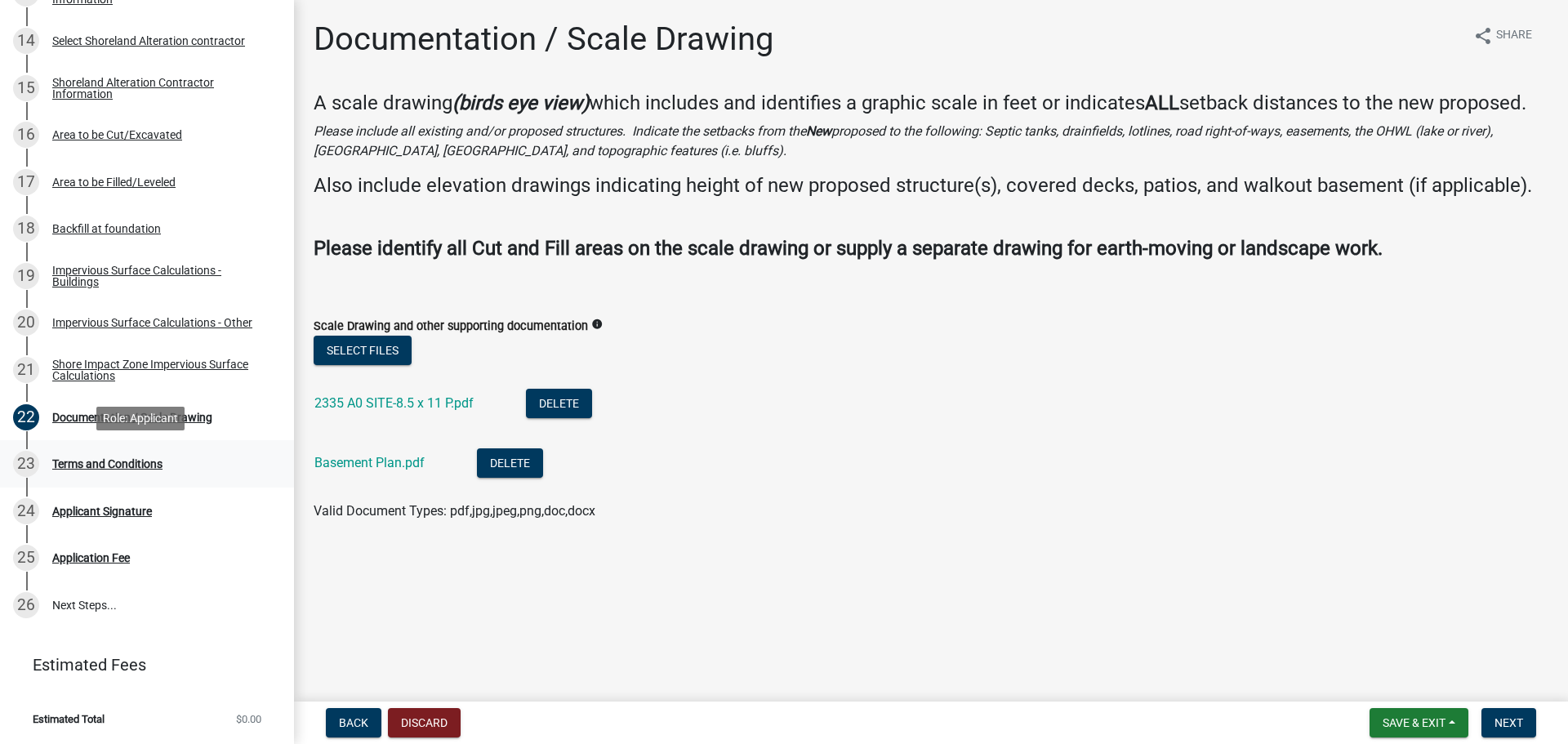
click at [141, 456] on div "23 Terms and Conditions" at bounding box center [141, 463] width 255 height 26
click at [1502, 713] on button "Next" at bounding box center [1509, 722] width 55 height 29
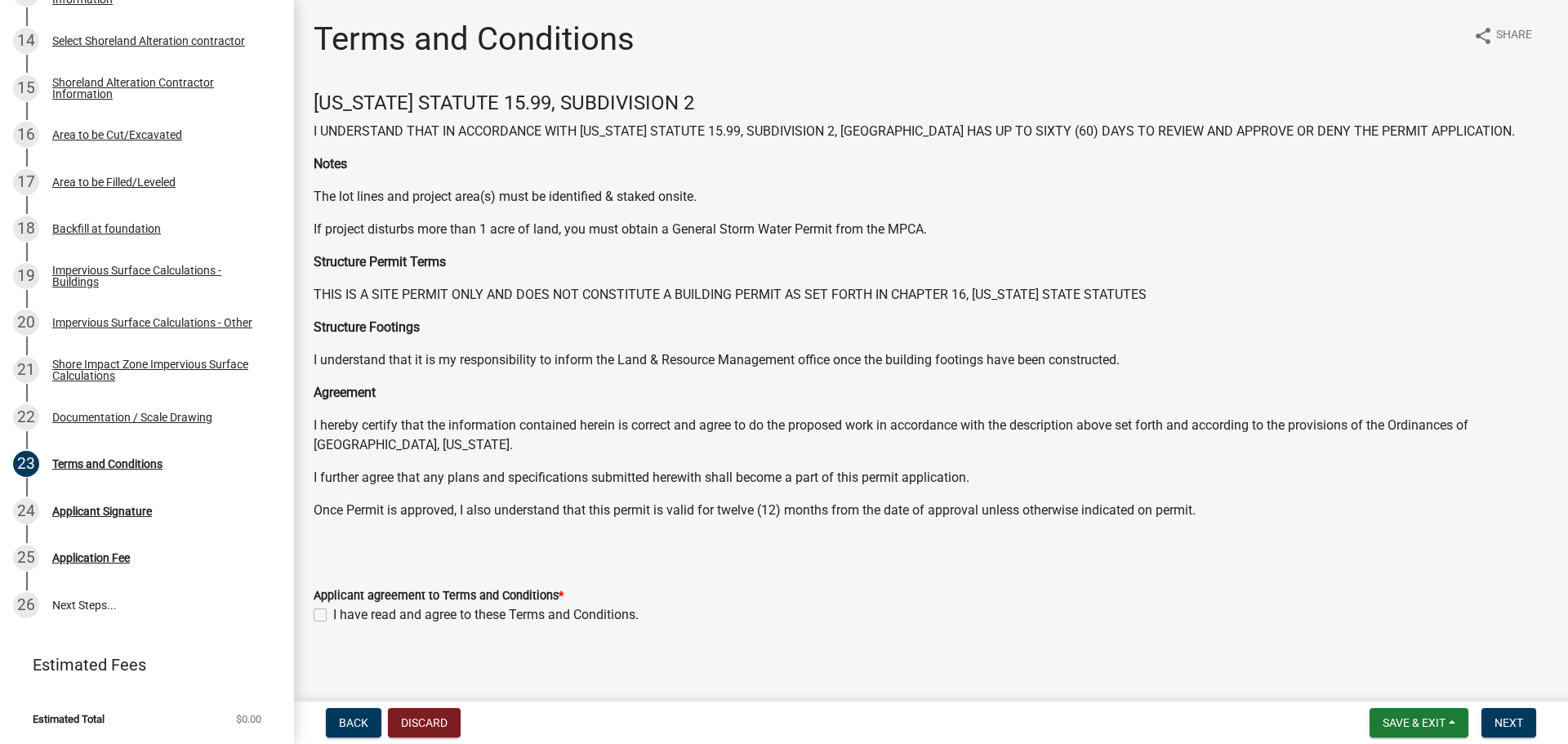
click at [333, 612] on label "I have read and agree to these Terms and Conditions." at bounding box center [486, 615] width 305 height 19
click at [333, 612] on input "I have read and agree to these Terms and Conditions." at bounding box center [339, 610] width 11 height 11
checkbox input "true"
click at [1498, 717] on span "Next" at bounding box center [1508, 722] width 28 height 13
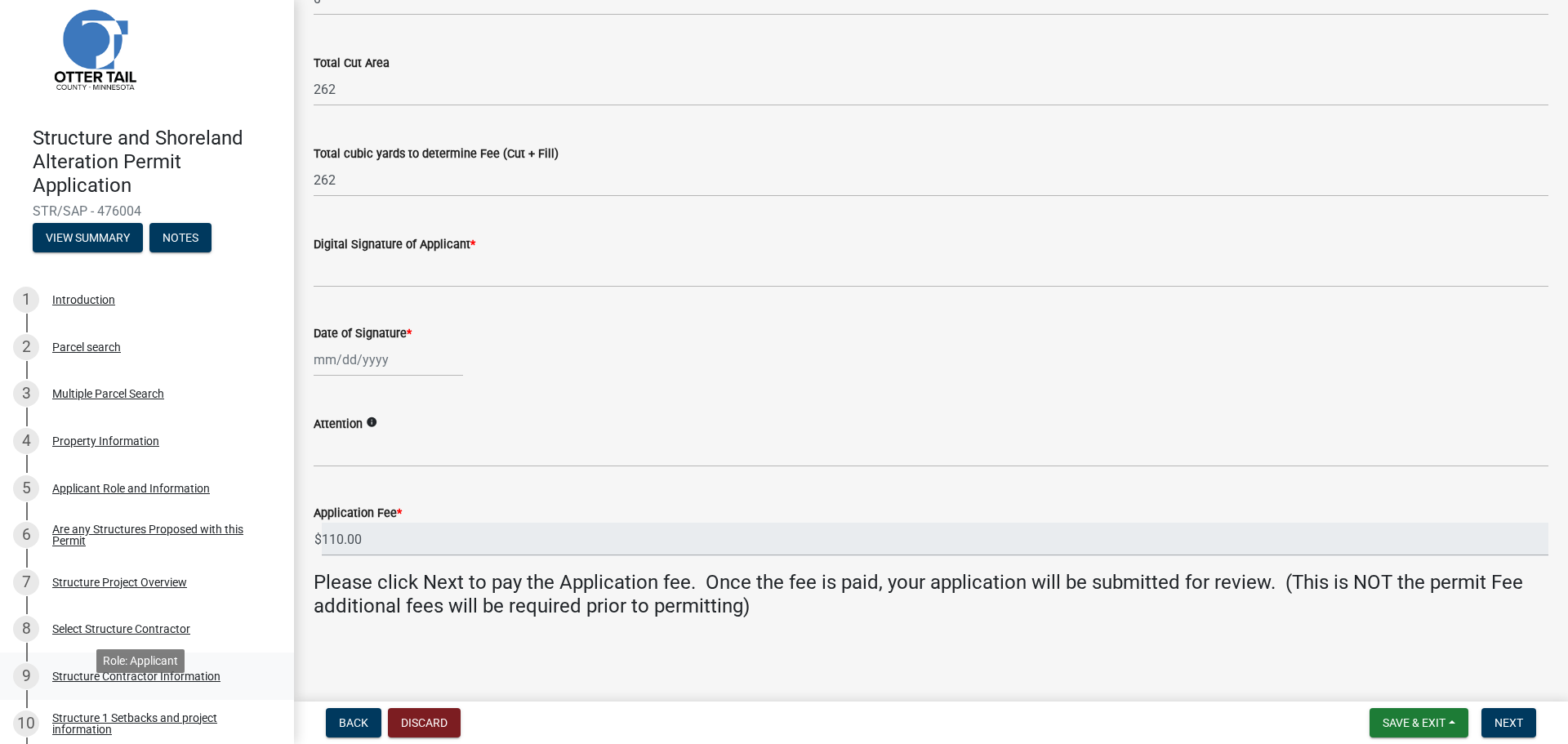
scroll to position [0, 0]
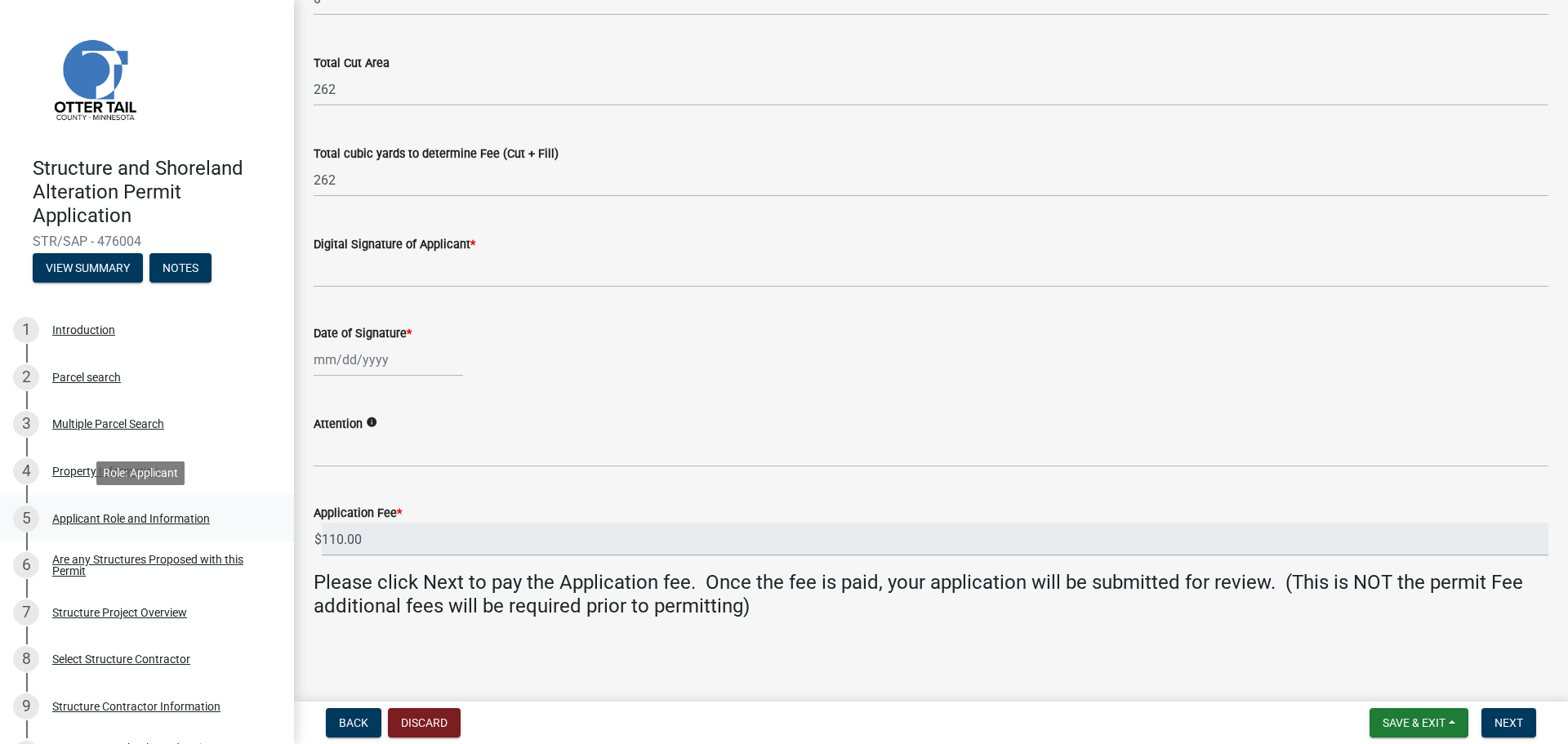
click at [151, 517] on div "Applicant Role and Information" at bounding box center [130, 518] width 158 height 11
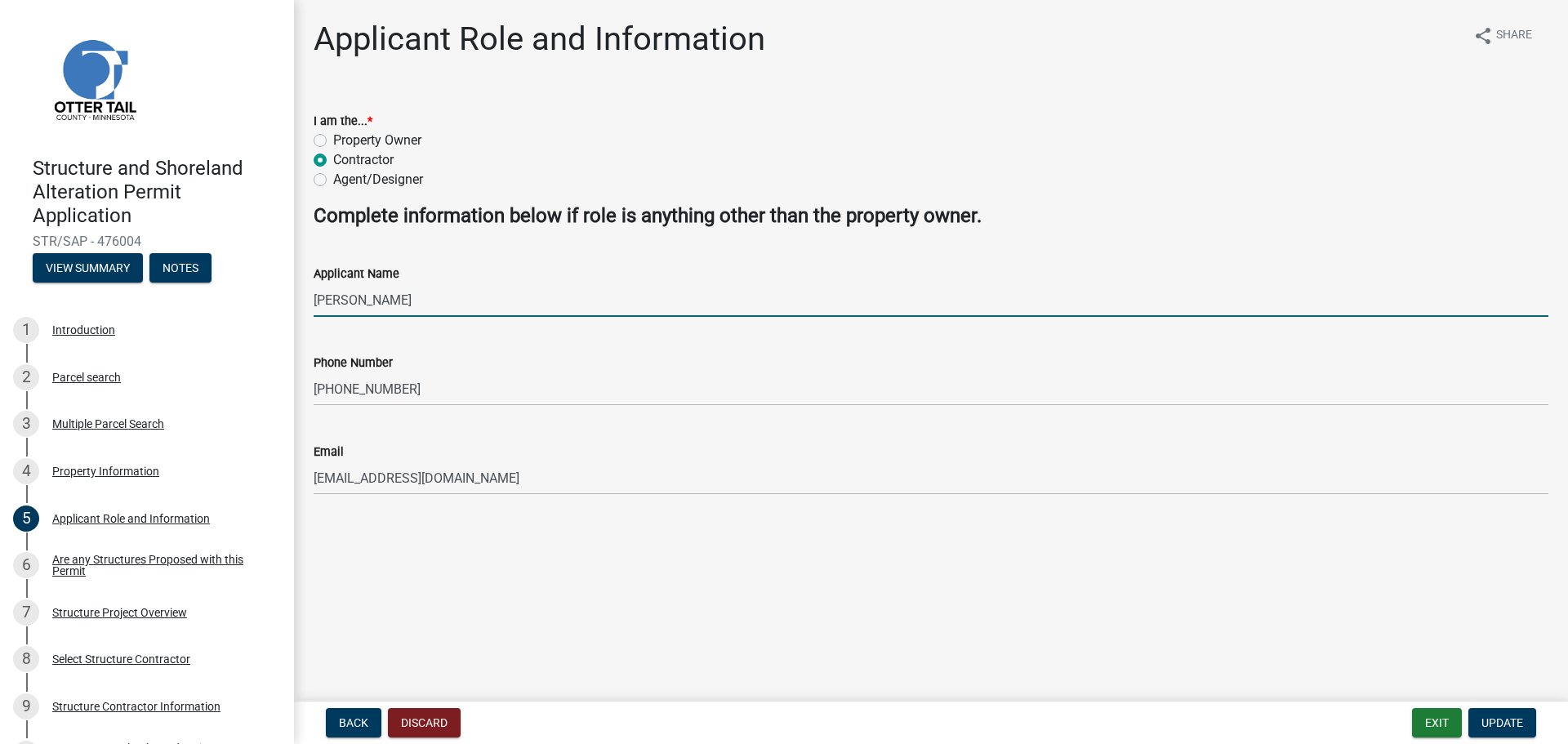
drag, startPoint x: 400, startPoint y: 302, endPoint x: 289, endPoint y: 289, distance: 111.8
click at [289, 289] on div "Structure and Shoreland Alteration Permit Application STR/SAP - 476004 View Sum…" at bounding box center [784, 372] width 1568 height 744
type input "Kara Haataja"
click at [1493, 724] on span "Update" at bounding box center [1502, 722] width 41 height 13
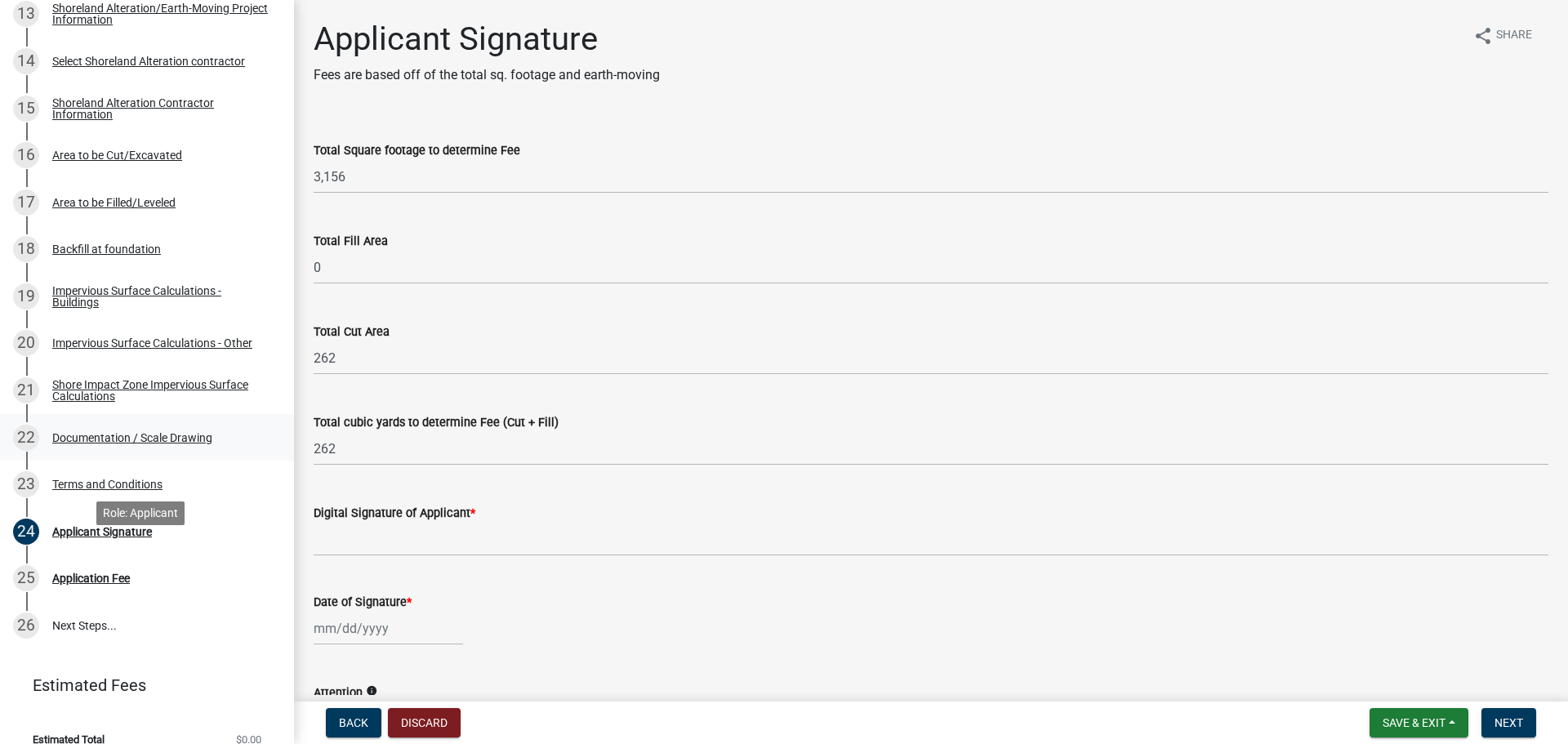
scroll to position [901, 0]
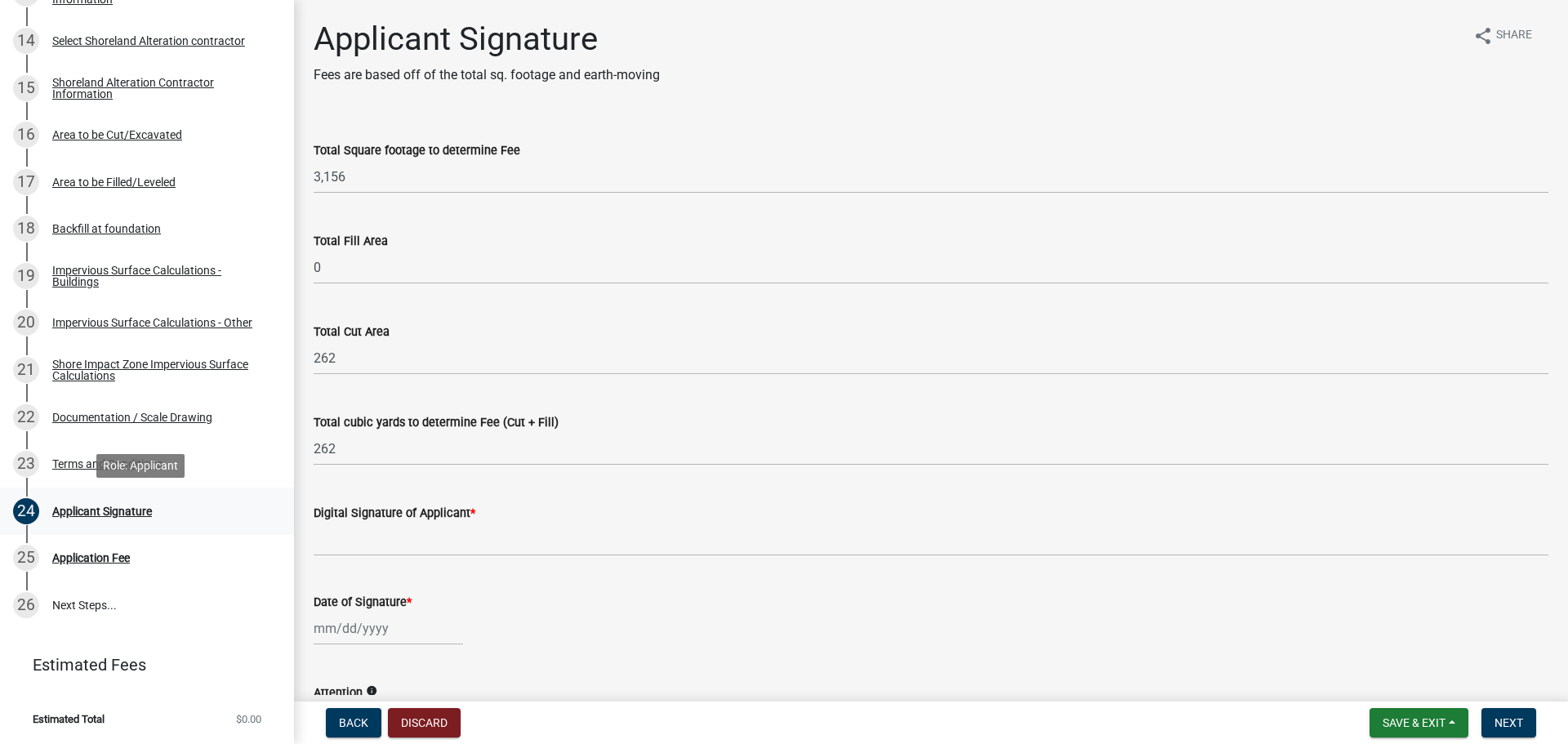
click at [133, 511] on div "Applicant Signature" at bounding box center [101, 511] width 99 height 11
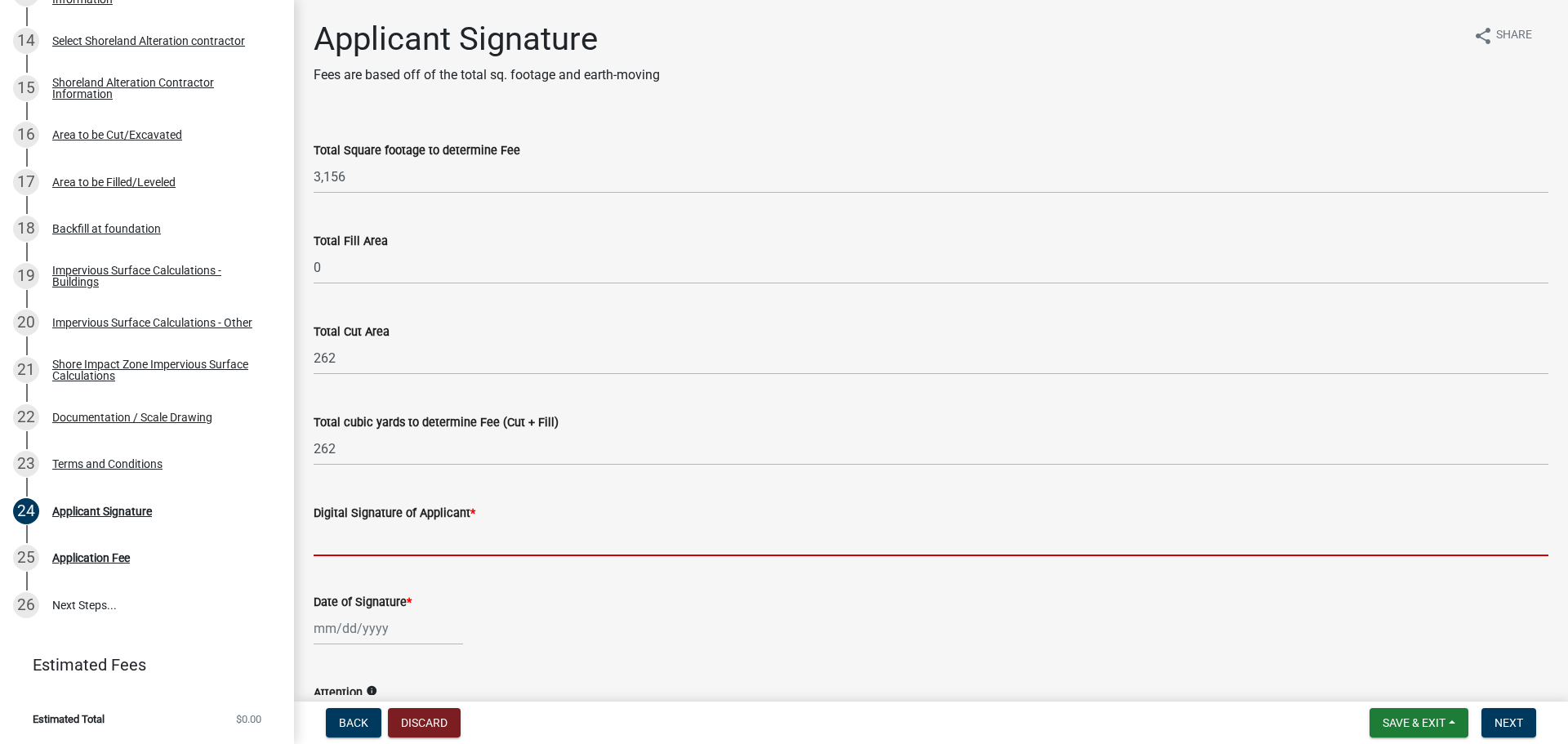
click at [403, 546] on input "Digital Signature of Applicant *" at bounding box center [930, 539] width 1235 height 33
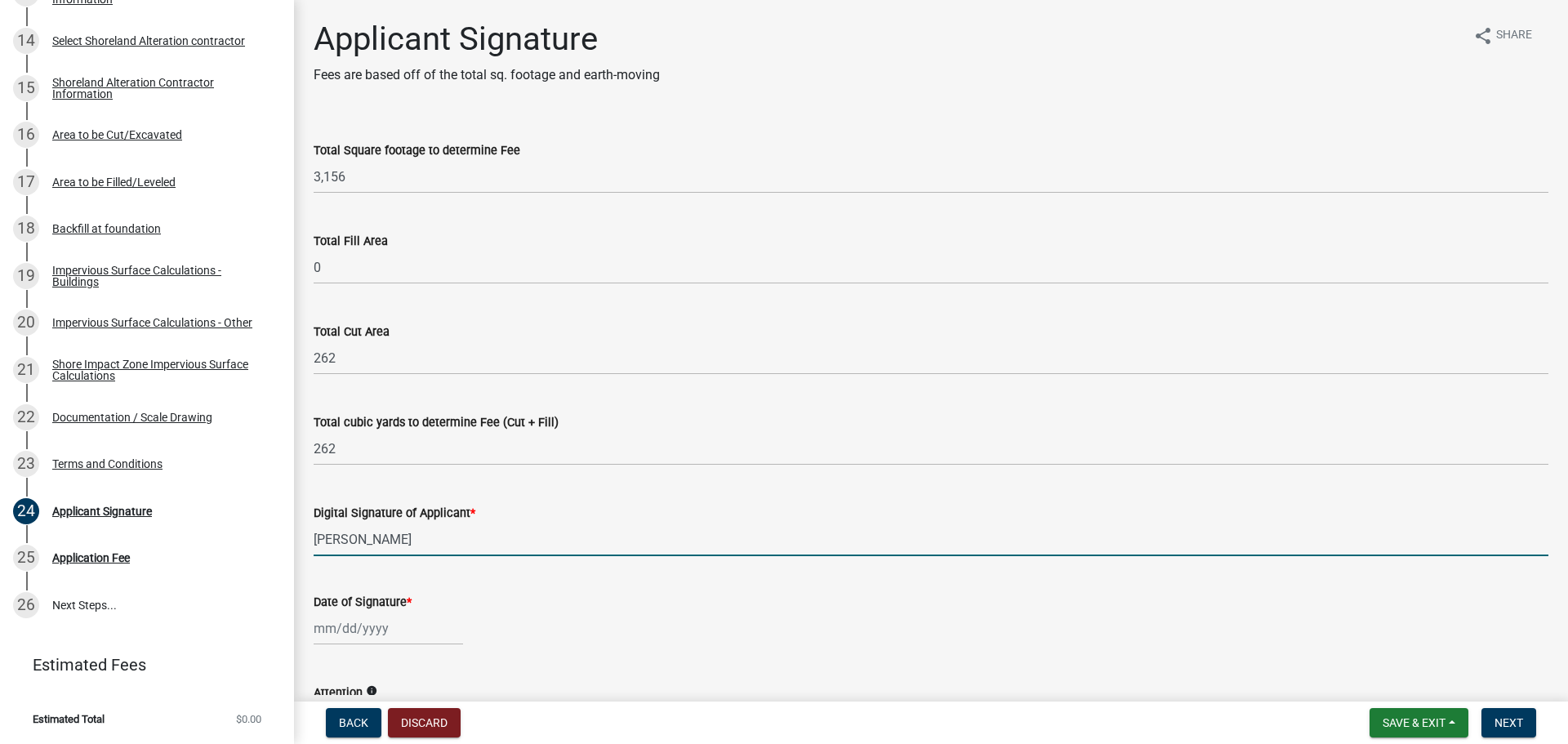
type input "Kara Haataja"
select select "9"
select select "2025"
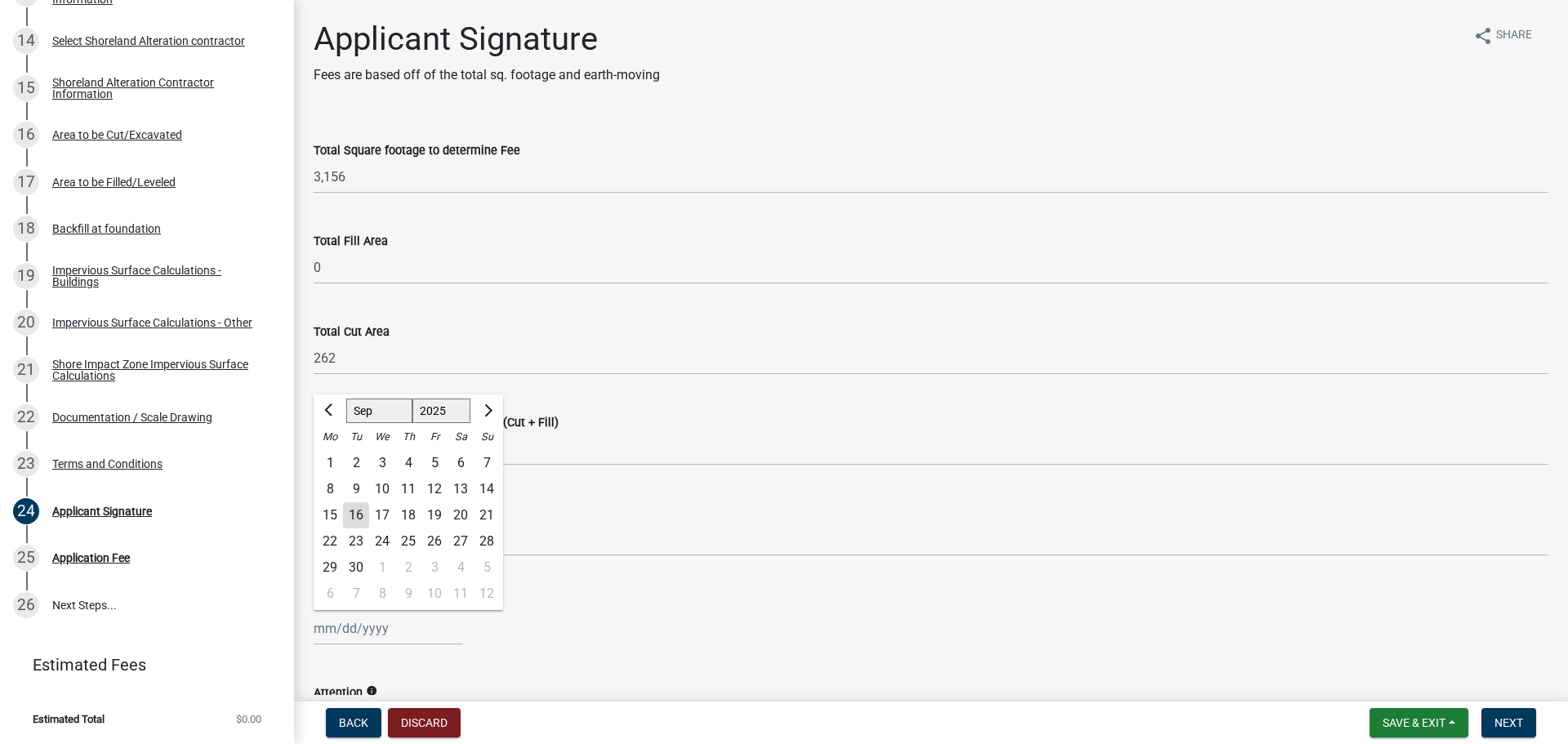
click at [359, 518] on div "16" at bounding box center [356, 515] width 26 height 26
type input "09/16/2025"
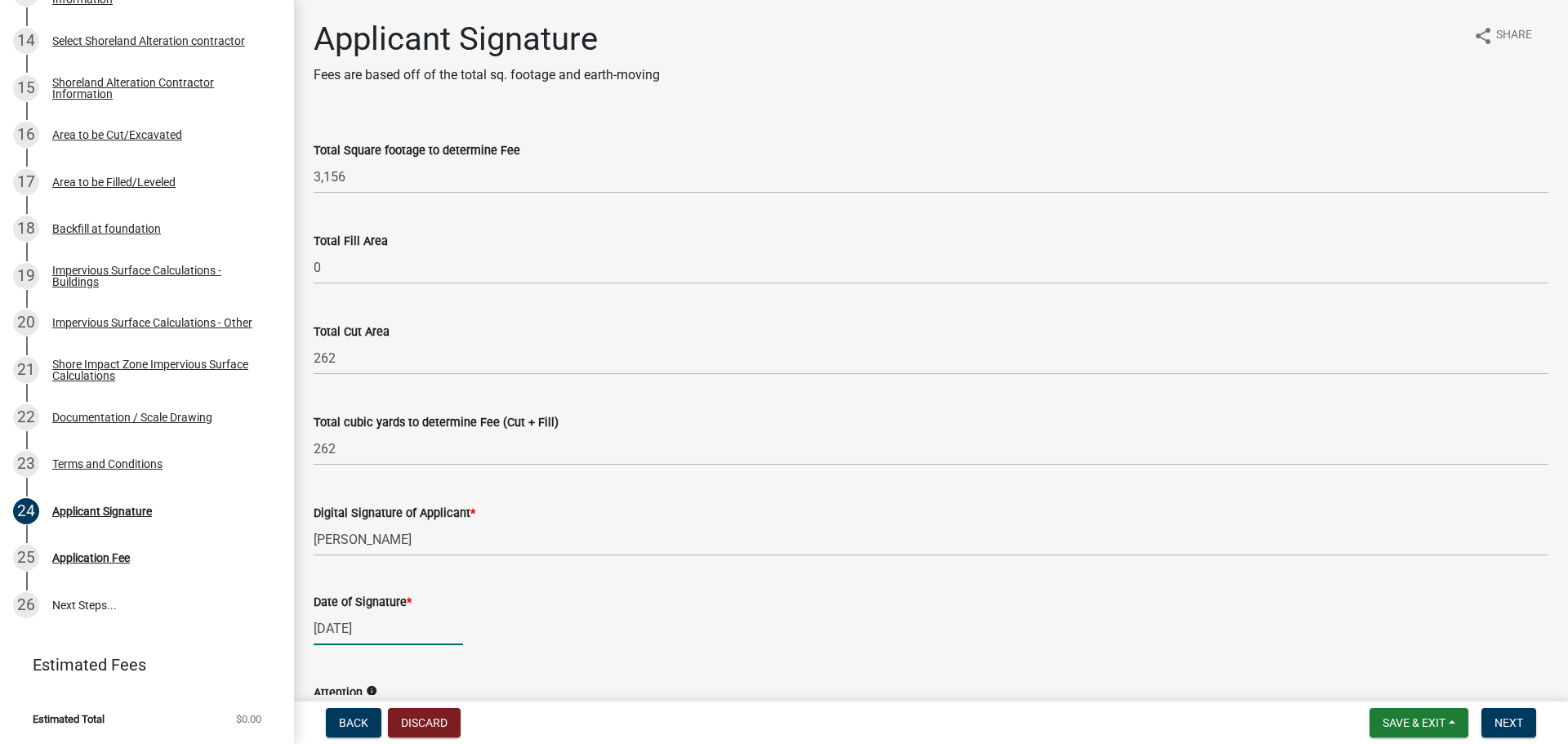
click at [431, 639] on div "09/16/2025" at bounding box center [388, 628] width 150 height 33
select select "9"
select select "2025"
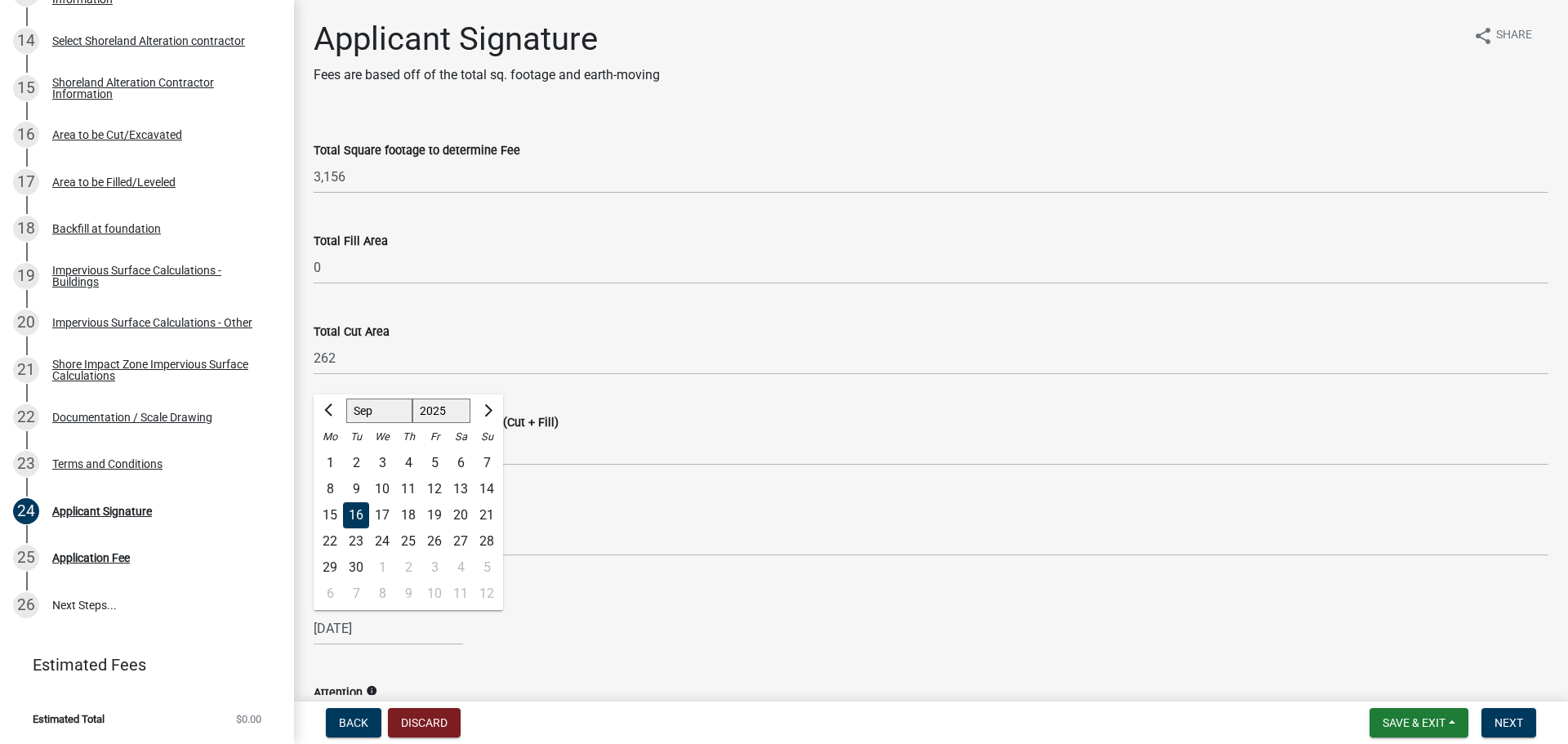
click at [631, 612] on div "09/16/2025 Jan Feb Mar Apr May Jun Jul Aug Sep Oct Nov Dec 1525 1526 1527 1528 …" at bounding box center [930, 628] width 1235 height 33
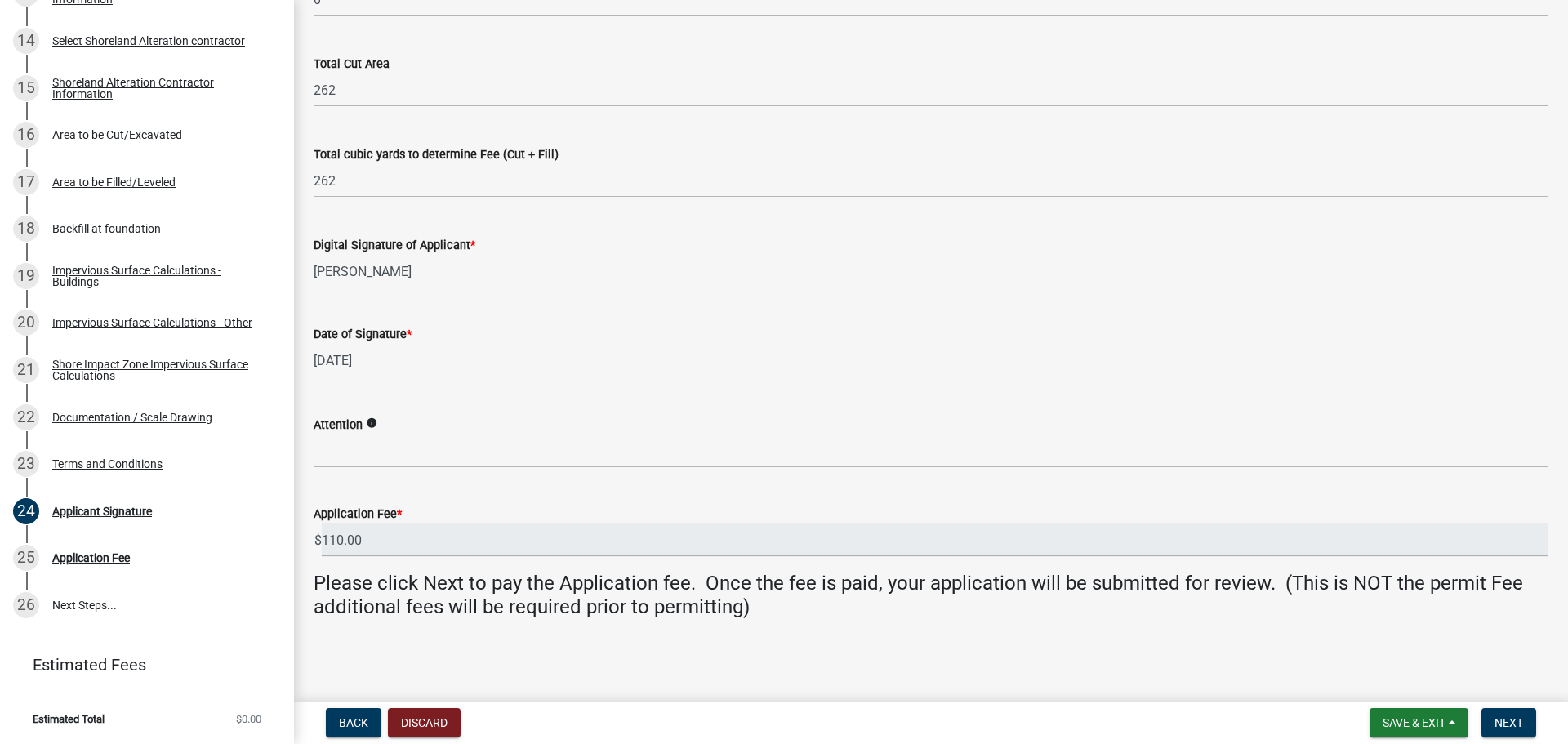
scroll to position [268, 0]
click at [1497, 721] on span "Next" at bounding box center [1508, 722] width 28 height 13
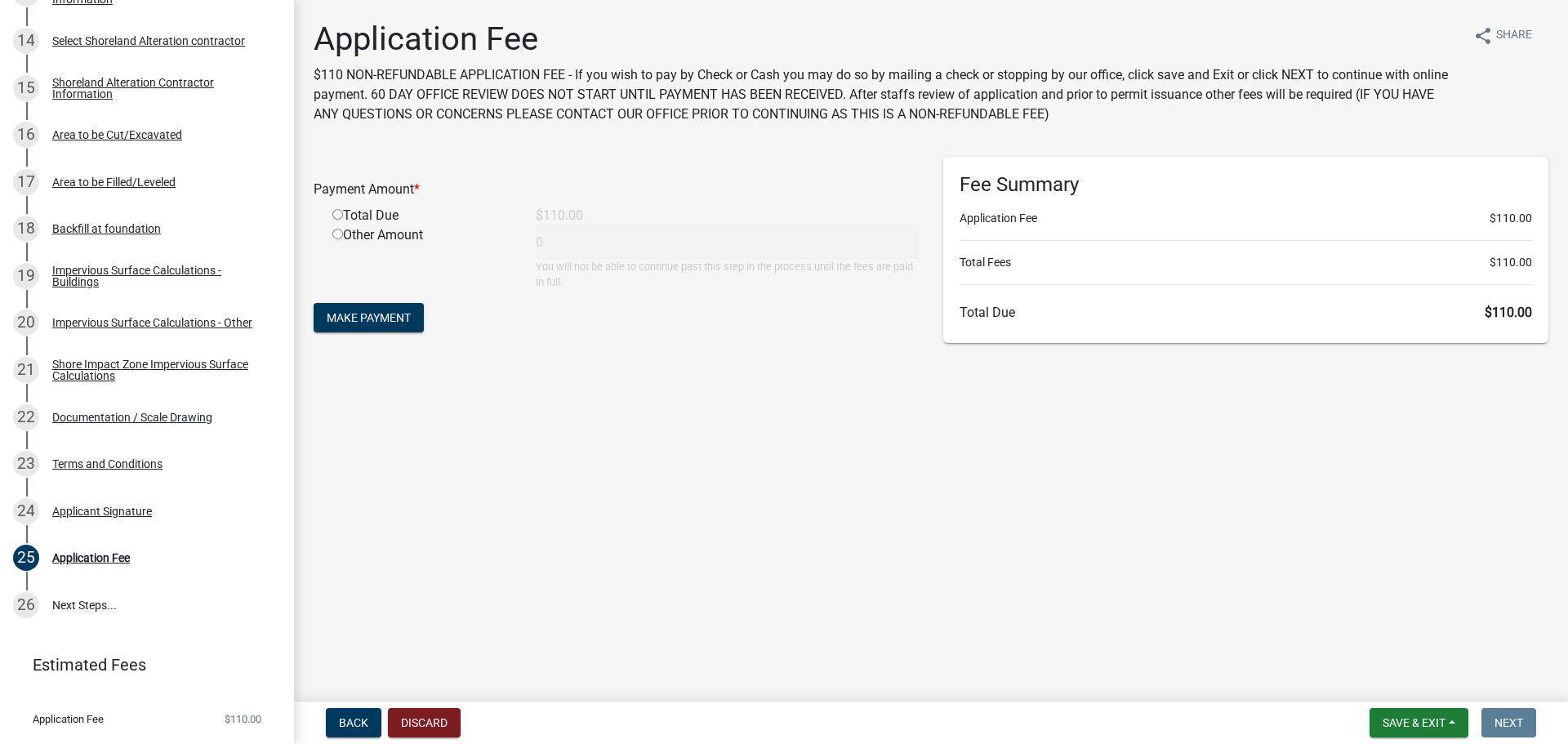
click at [341, 215] on input "radio" at bounding box center [338, 215] width 11 height 11
radio input "true"
type input "110"
click at [399, 313] on span "Make Payment" at bounding box center [369, 317] width 84 height 13
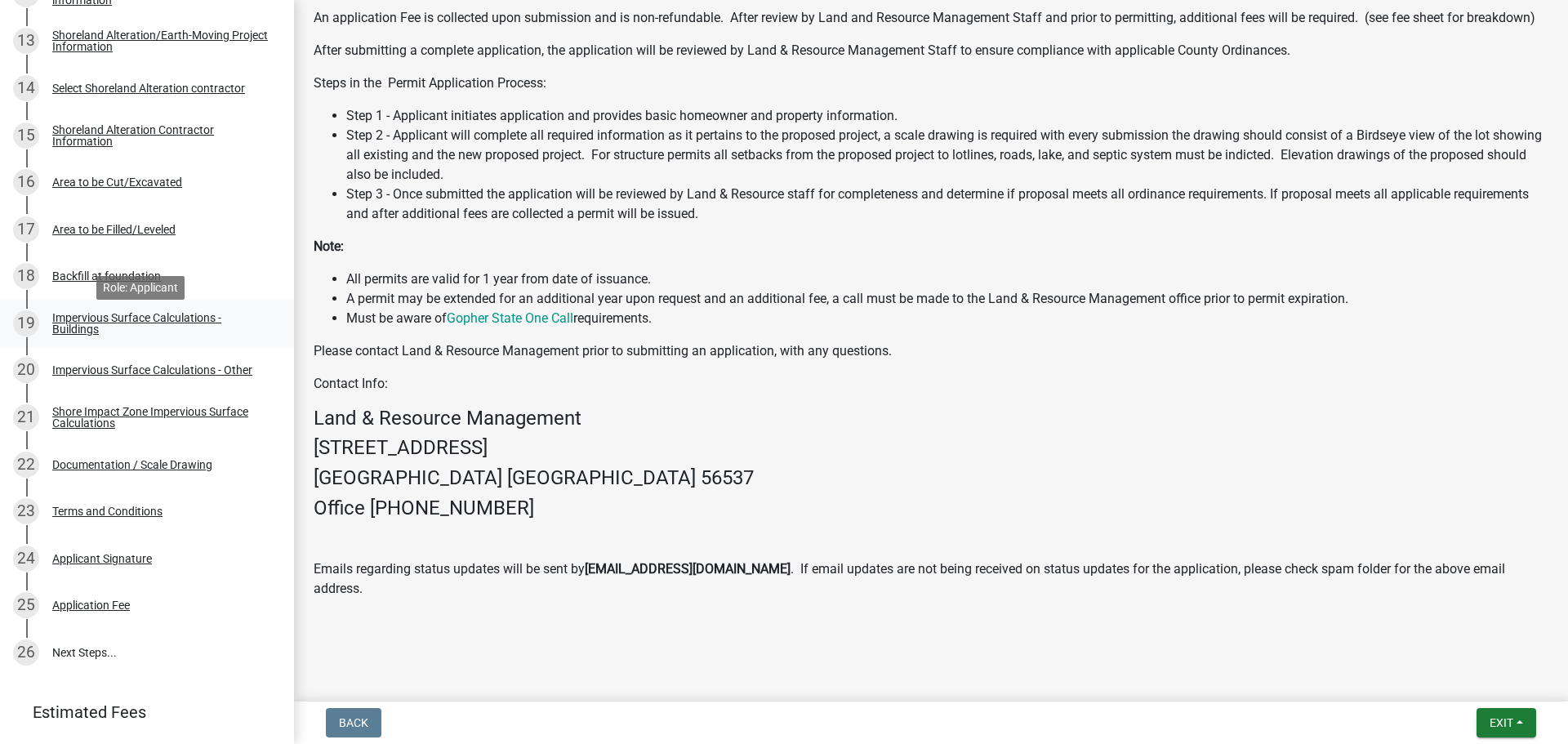
scroll to position [937, 0]
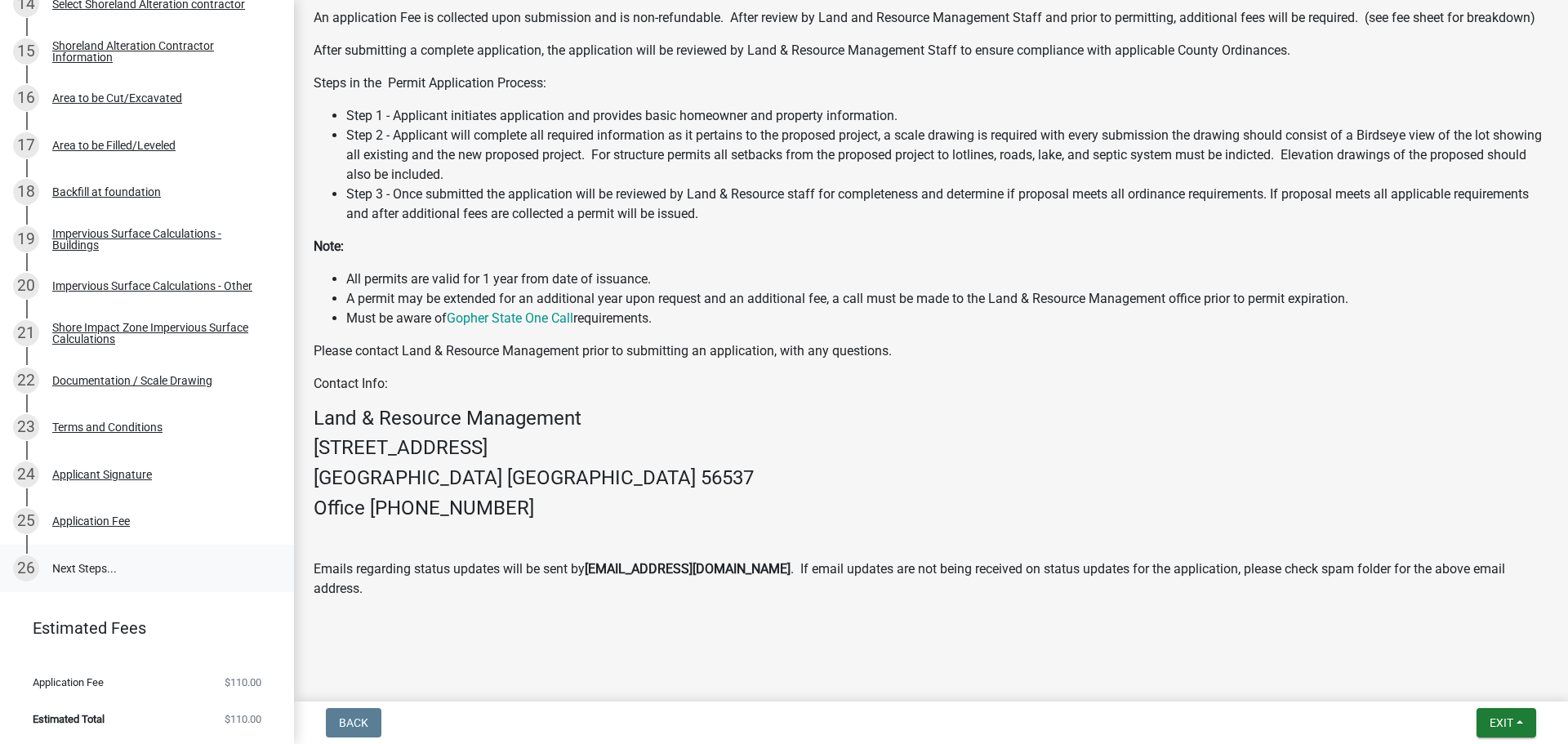
click at [100, 558] on link "26 Next Steps..." at bounding box center [147, 568] width 294 height 47
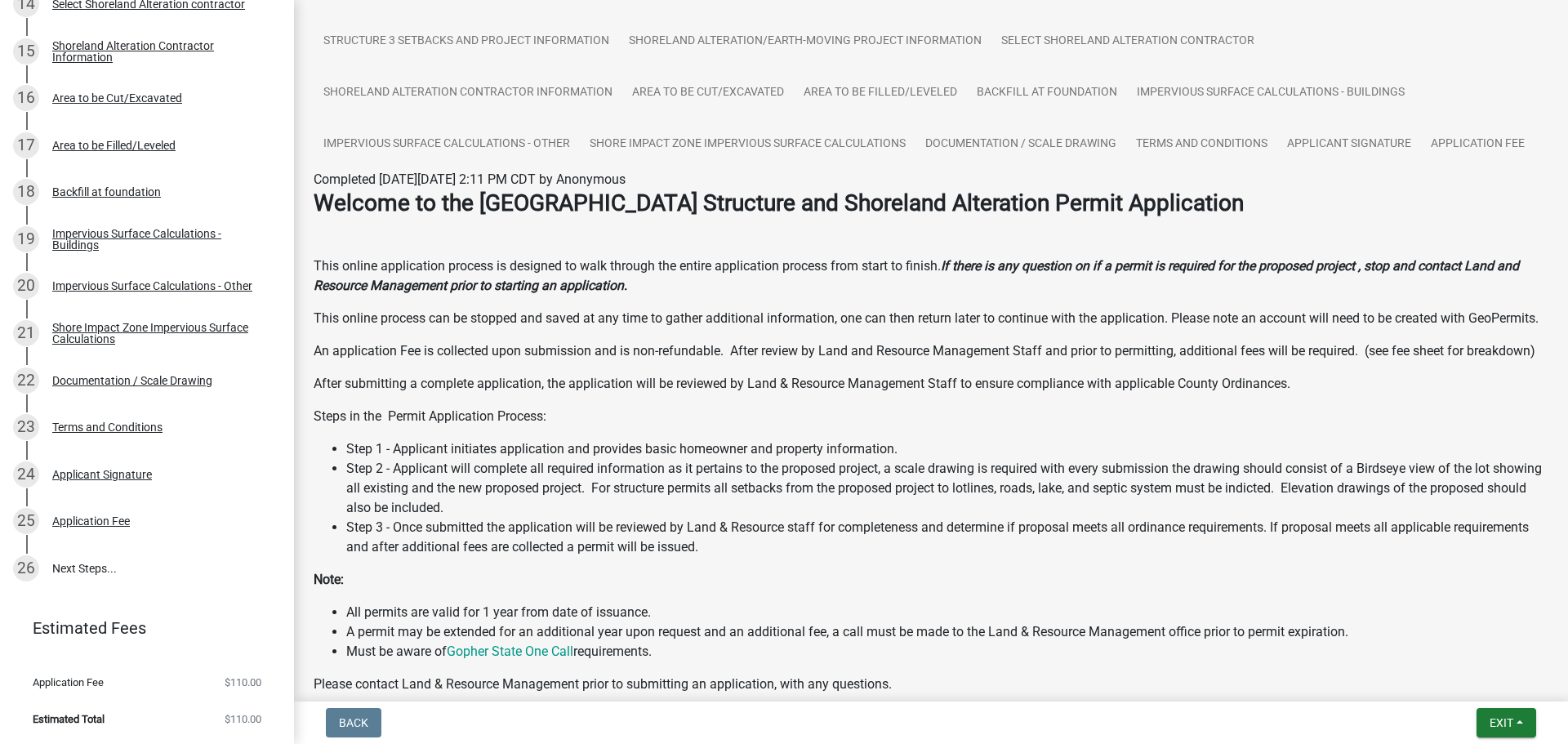
scroll to position [0, 0]
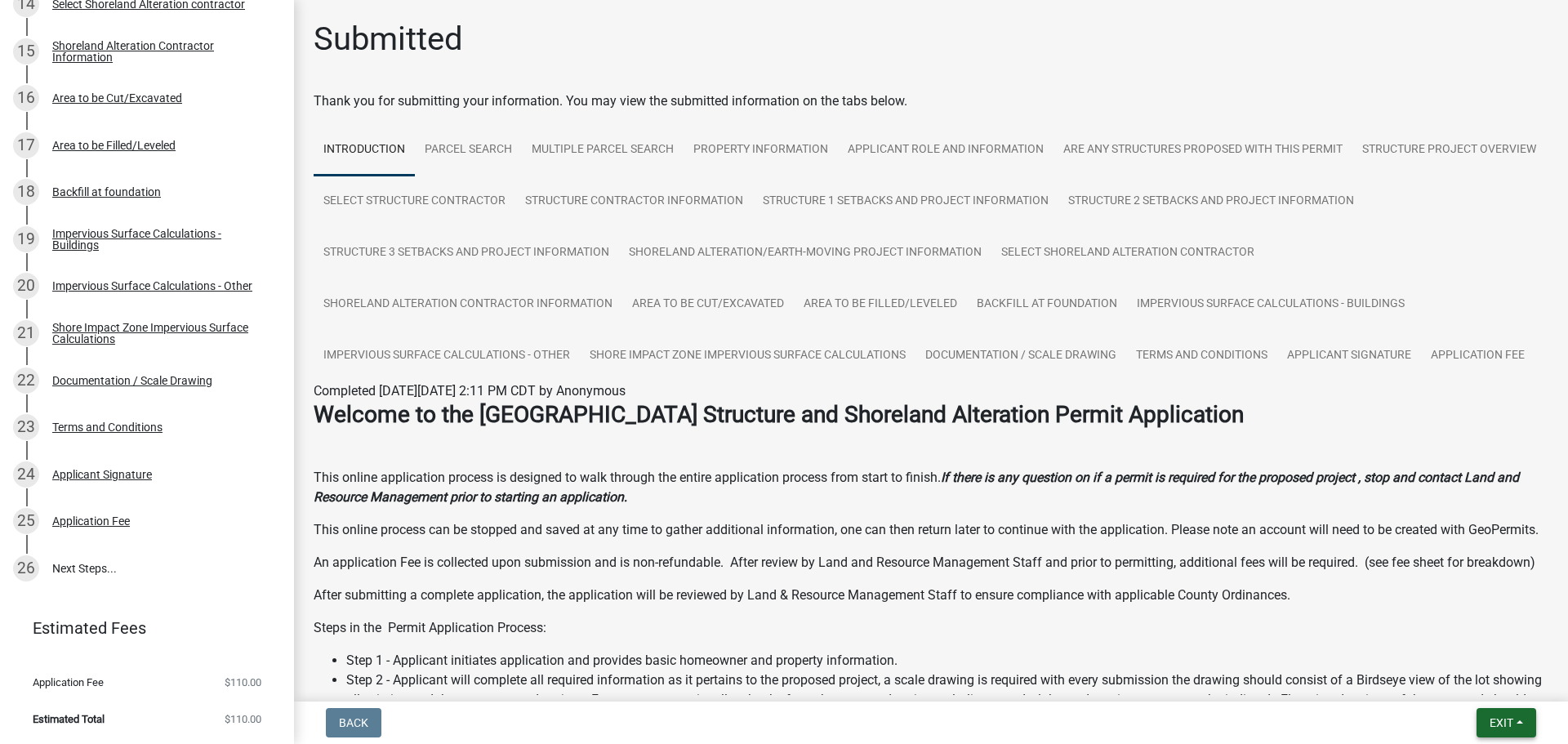
click at [1483, 723] on button "Exit" at bounding box center [1506, 722] width 60 height 29
